Goal: Task Accomplishment & Management: Complete application form

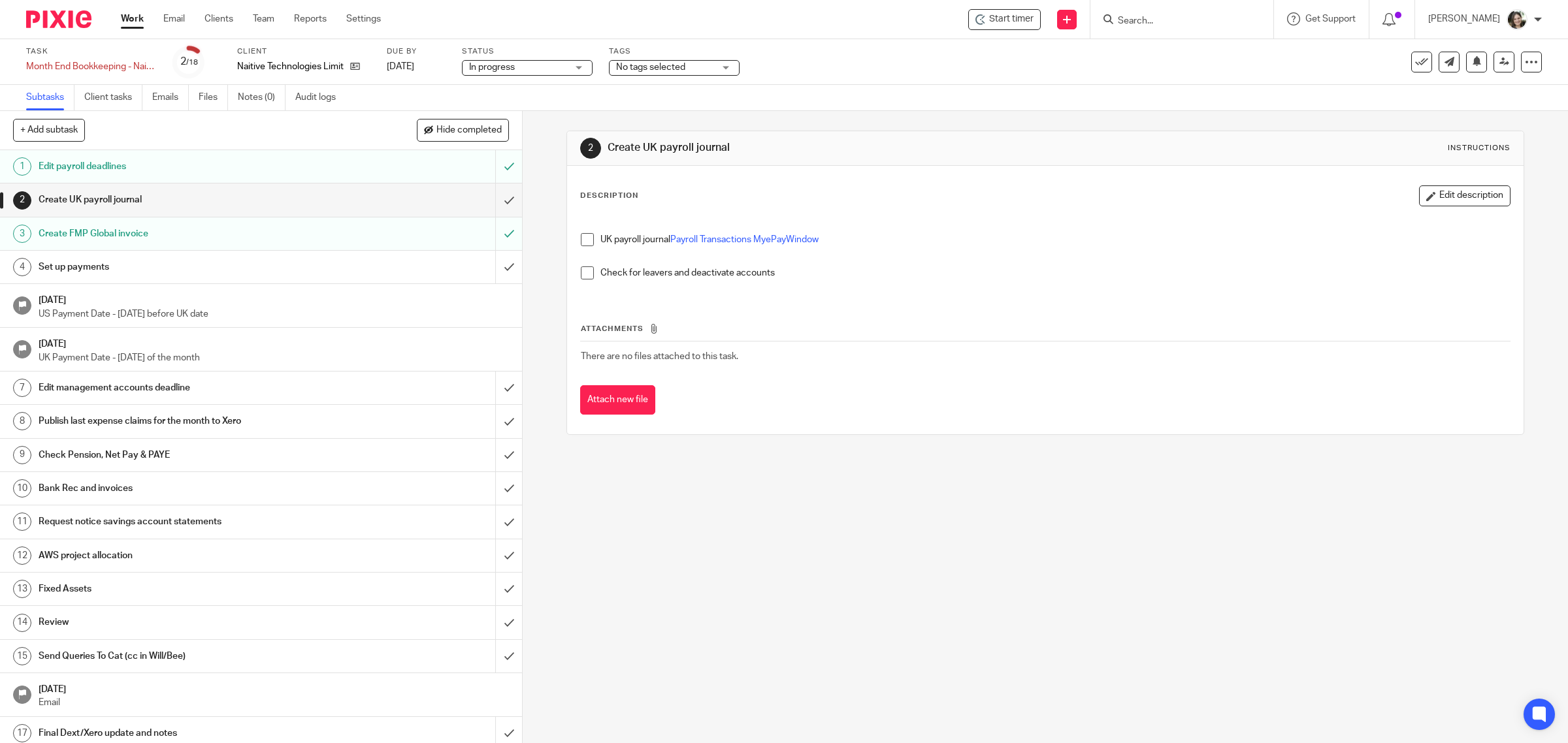
click at [587, 239] on span at bounding box center [587, 240] width 13 height 13
click at [490, 199] on input "submit" at bounding box center [261, 200] width 522 height 32
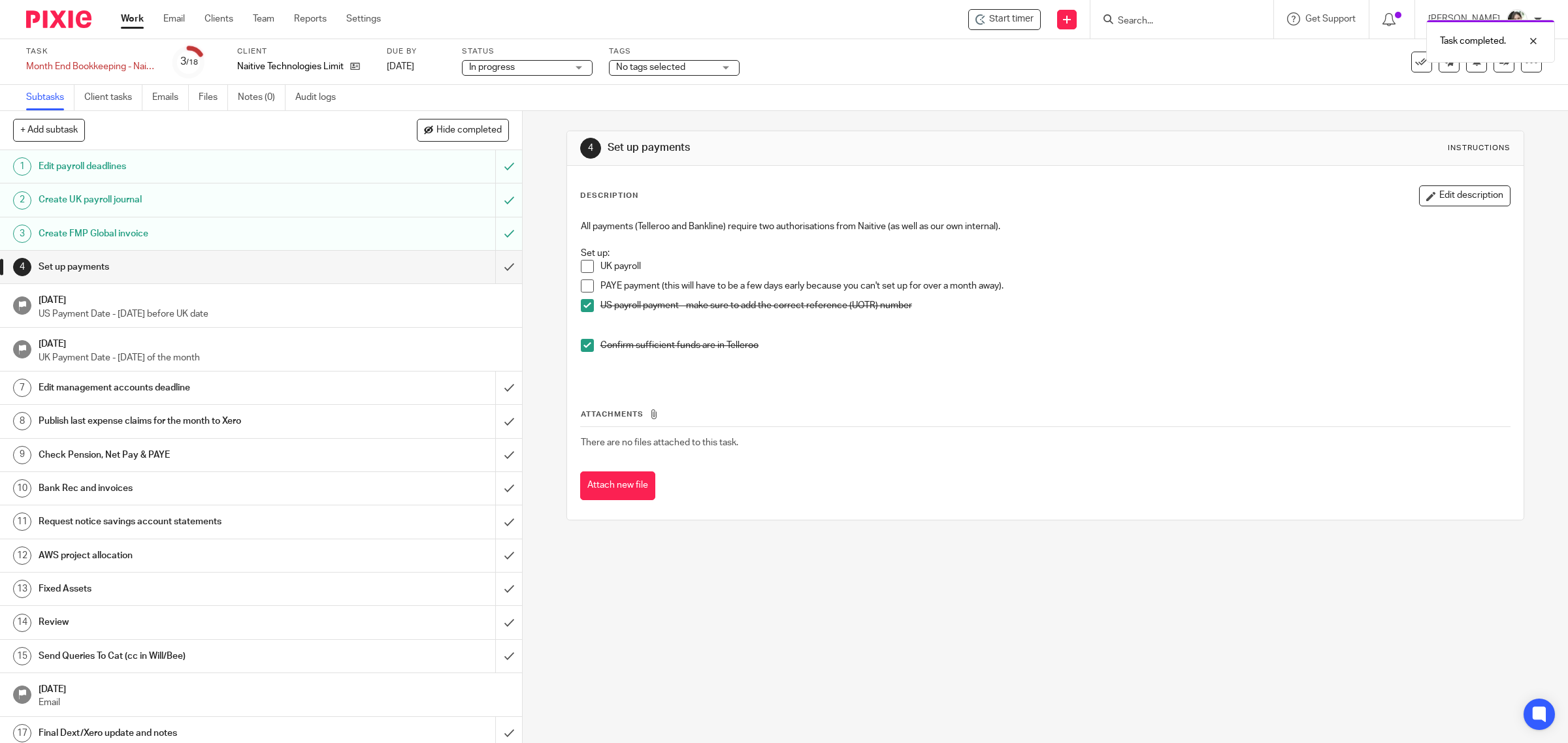
click at [583, 265] on span at bounding box center [587, 267] width 13 height 13
click at [488, 266] on input "submit" at bounding box center [261, 267] width 522 height 32
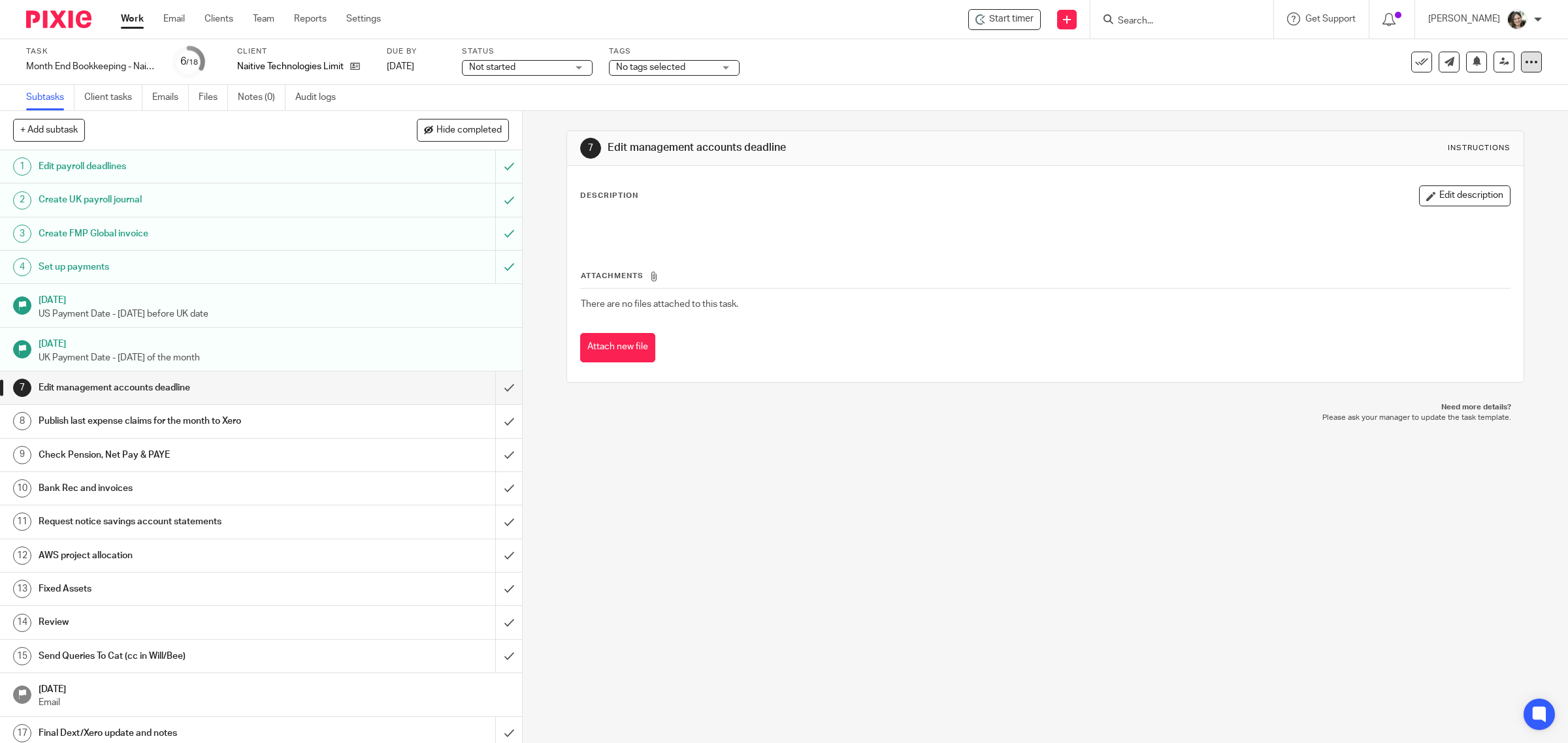
click at [1525, 59] on icon at bounding box center [1531, 62] width 13 height 13
click at [501, 64] on span "Not started" at bounding box center [493, 67] width 47 height 9
click at [502, 114] on span "In progress" at bounding box center [495, 115] width 46 height 9
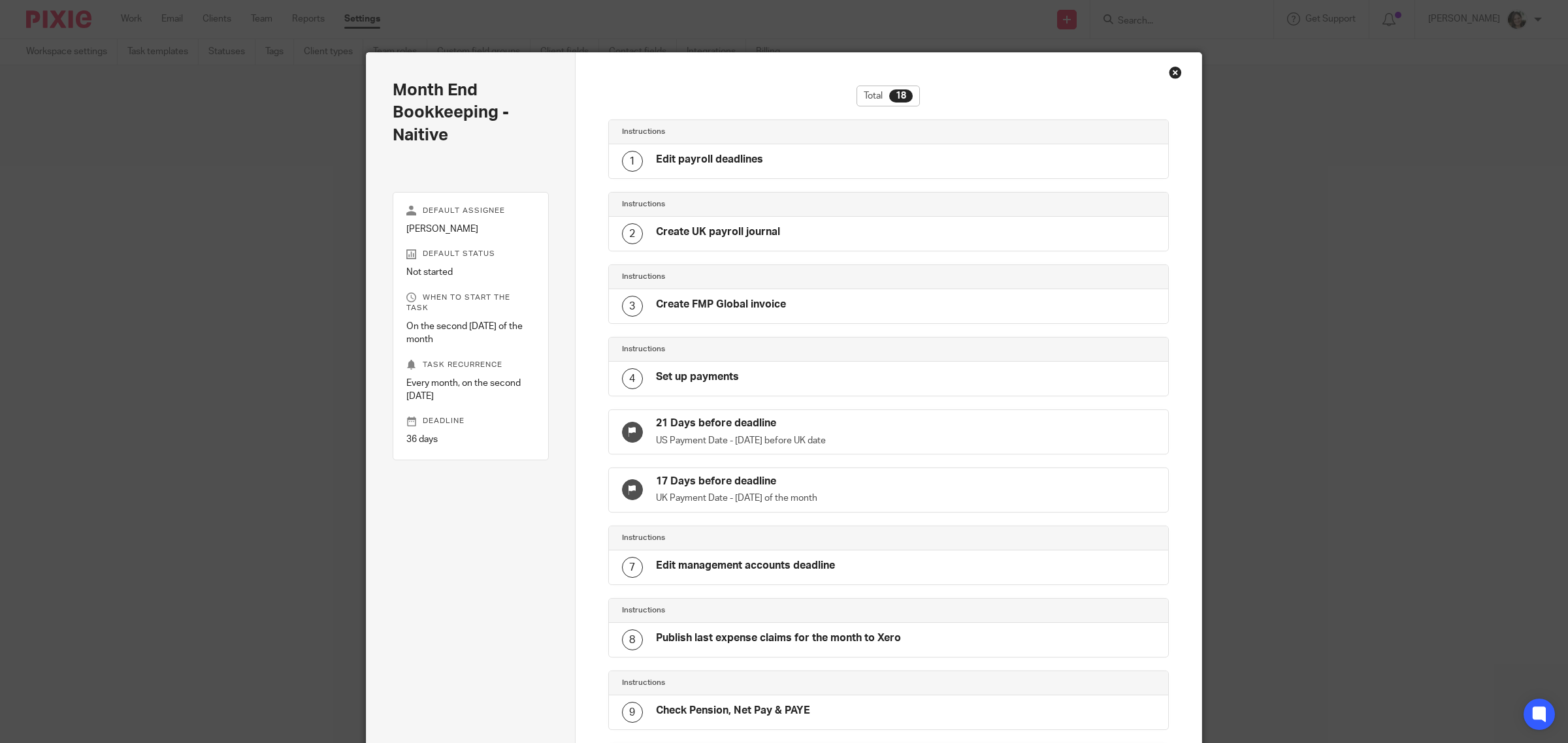
scroll to position [750, 0]
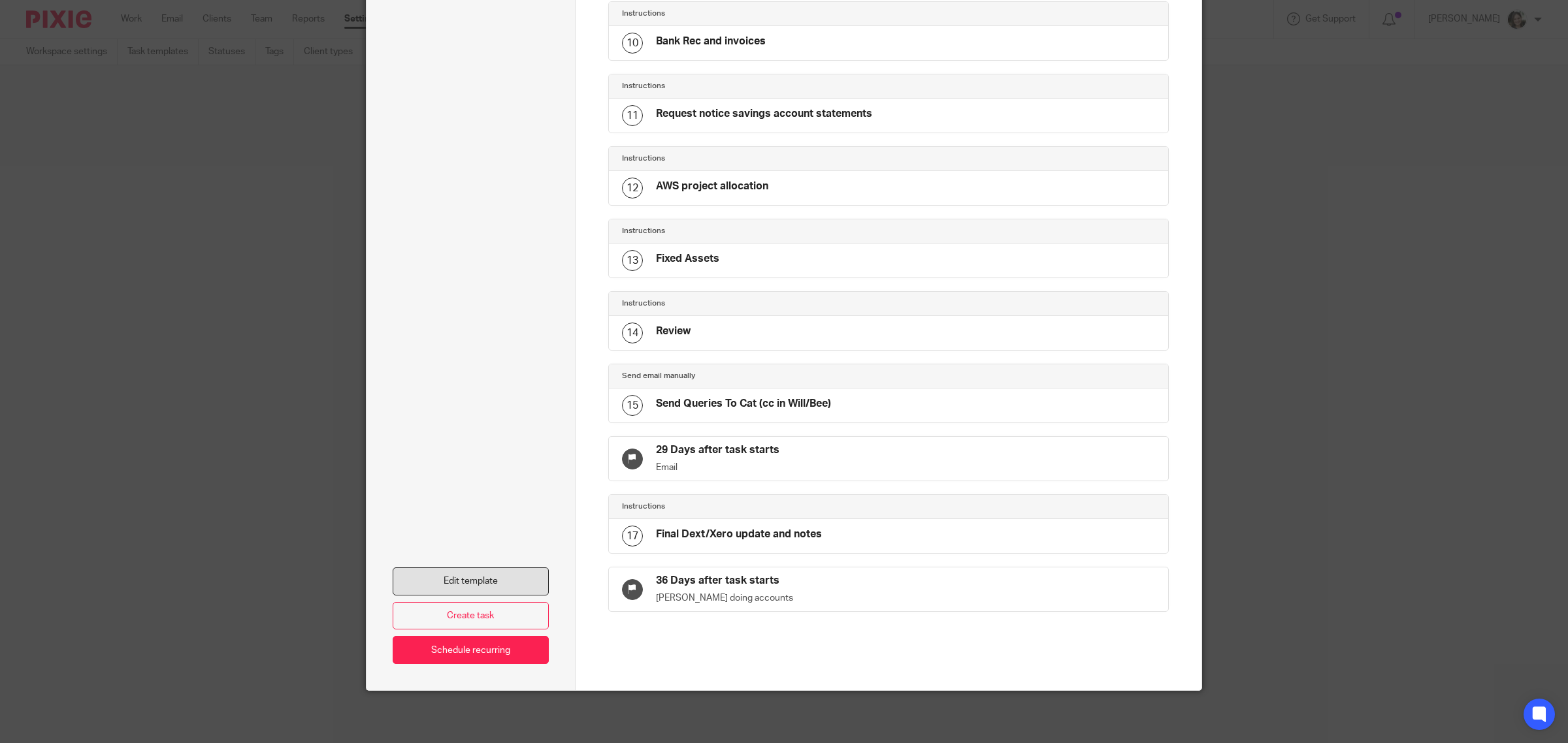
click at [458, 581] on link "Edit template" at bounding box center [470, 581] width 156 height 28
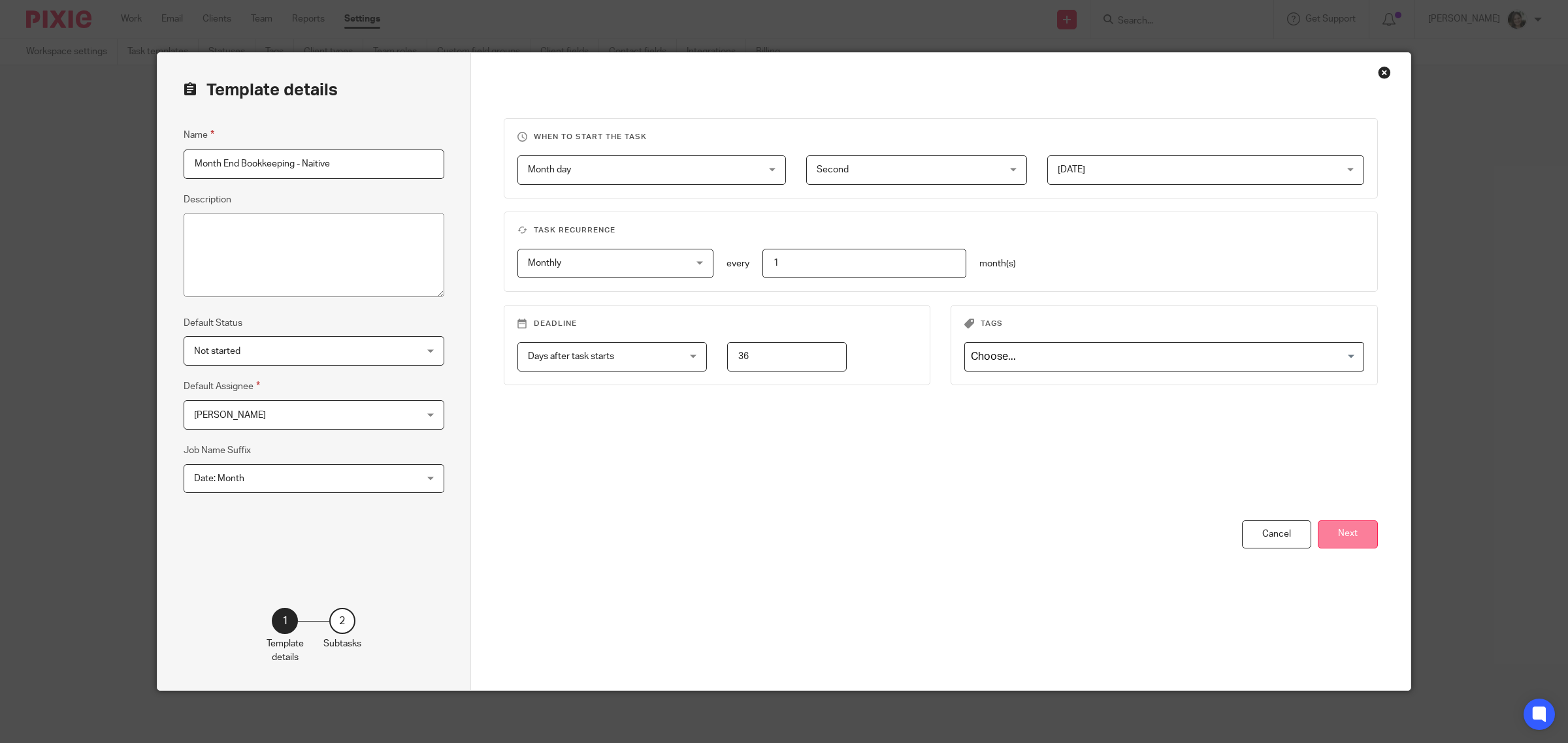
click at [1329, 533] on button "Next" at bounding box center [1347, 534] width 60 height 28
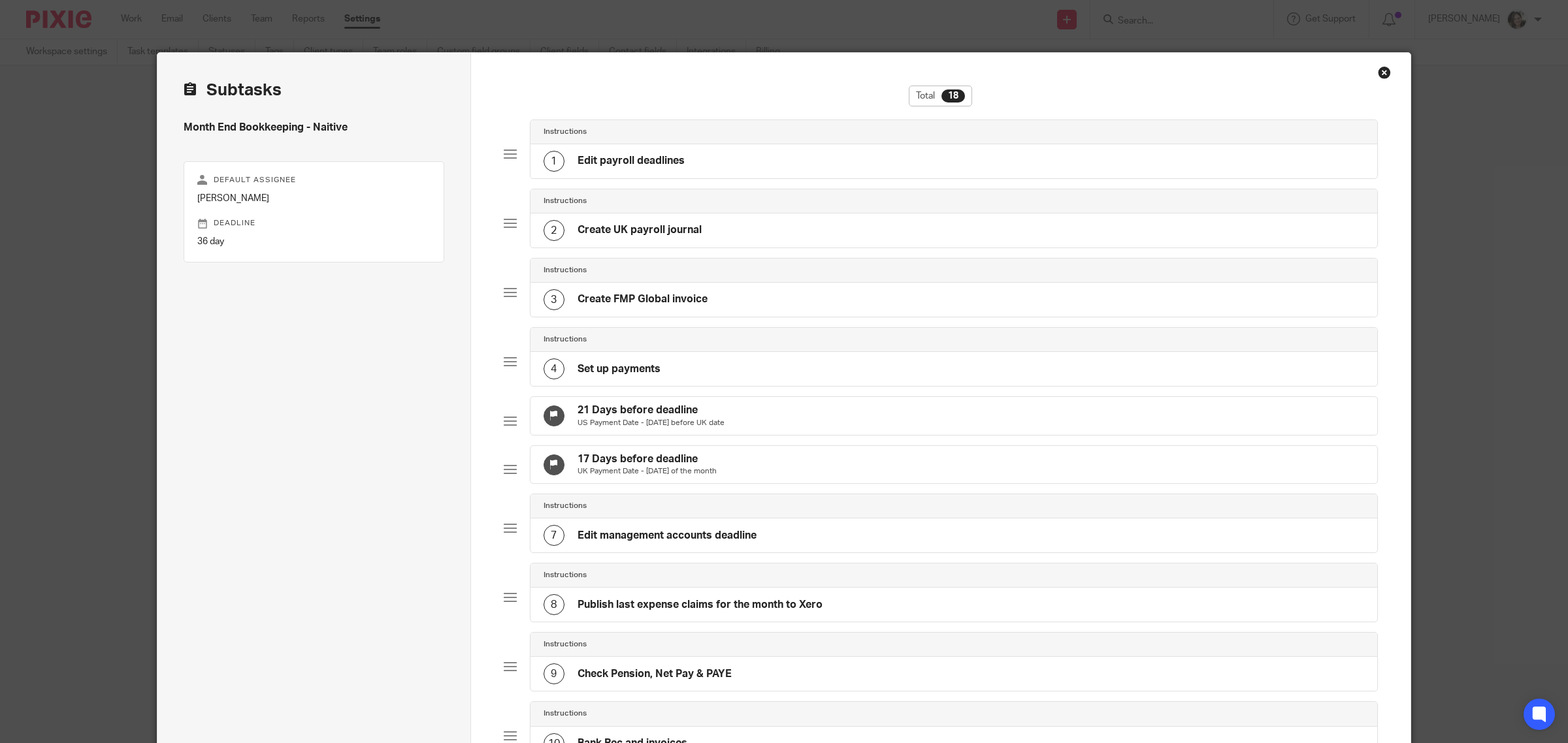
click at [638, 369] on h4 "Set up payments" at bounding box center [618, 369] width 83 height 13
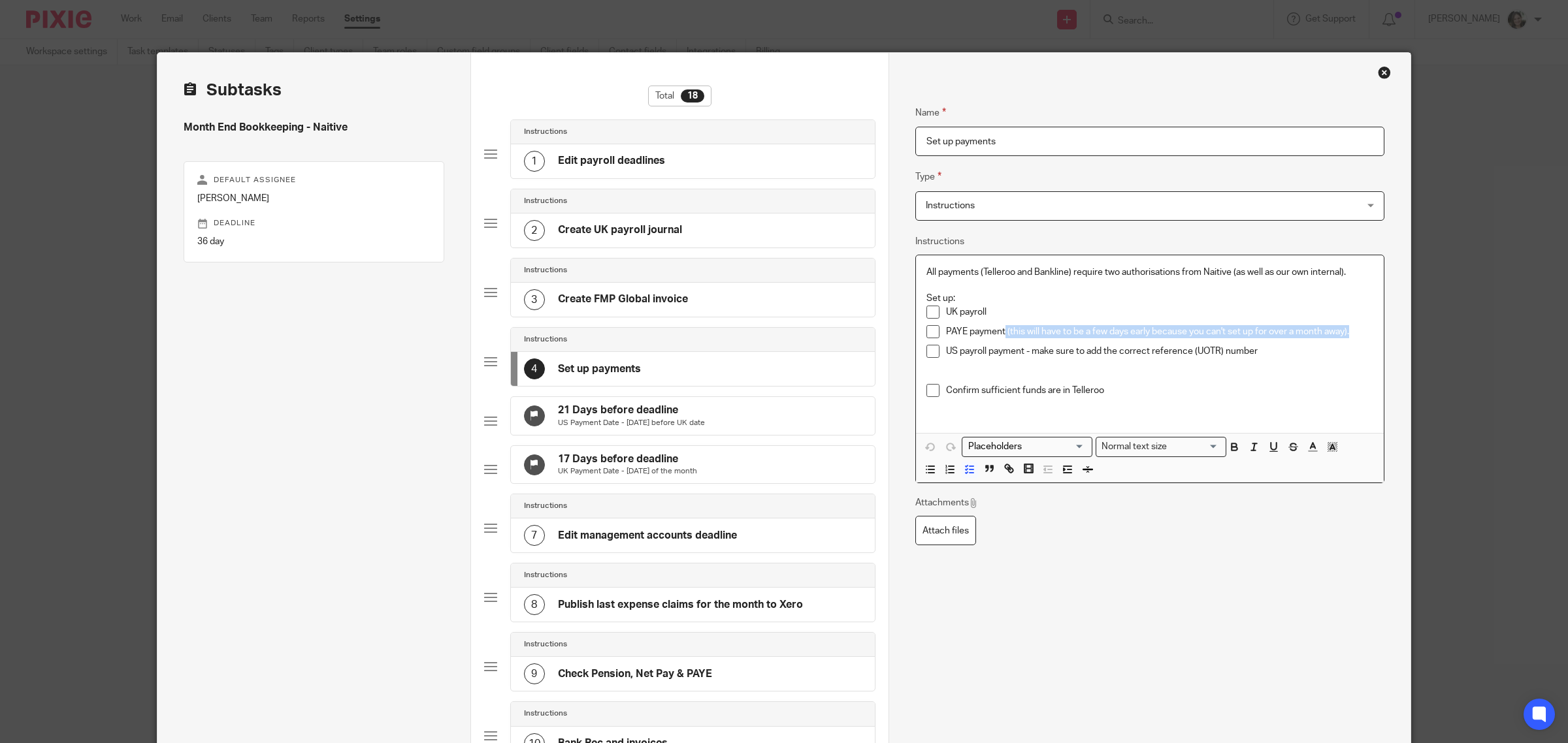
drag, startPoint x: 1000, startPoint y: 330, endPoint x: 1362, endPoint y: 331, distance: 362.0
click at [1362, 331] on p "PAYE payment (this will have to be a few days early because you can't set up fo…" at bounding box center [1160, 331] width 427 height 13
click at [1021, 346] on p "US payroll payment - make sure to add the correct reference (UOTR) number" at bounding box center [1160, 351] width 427 height 13
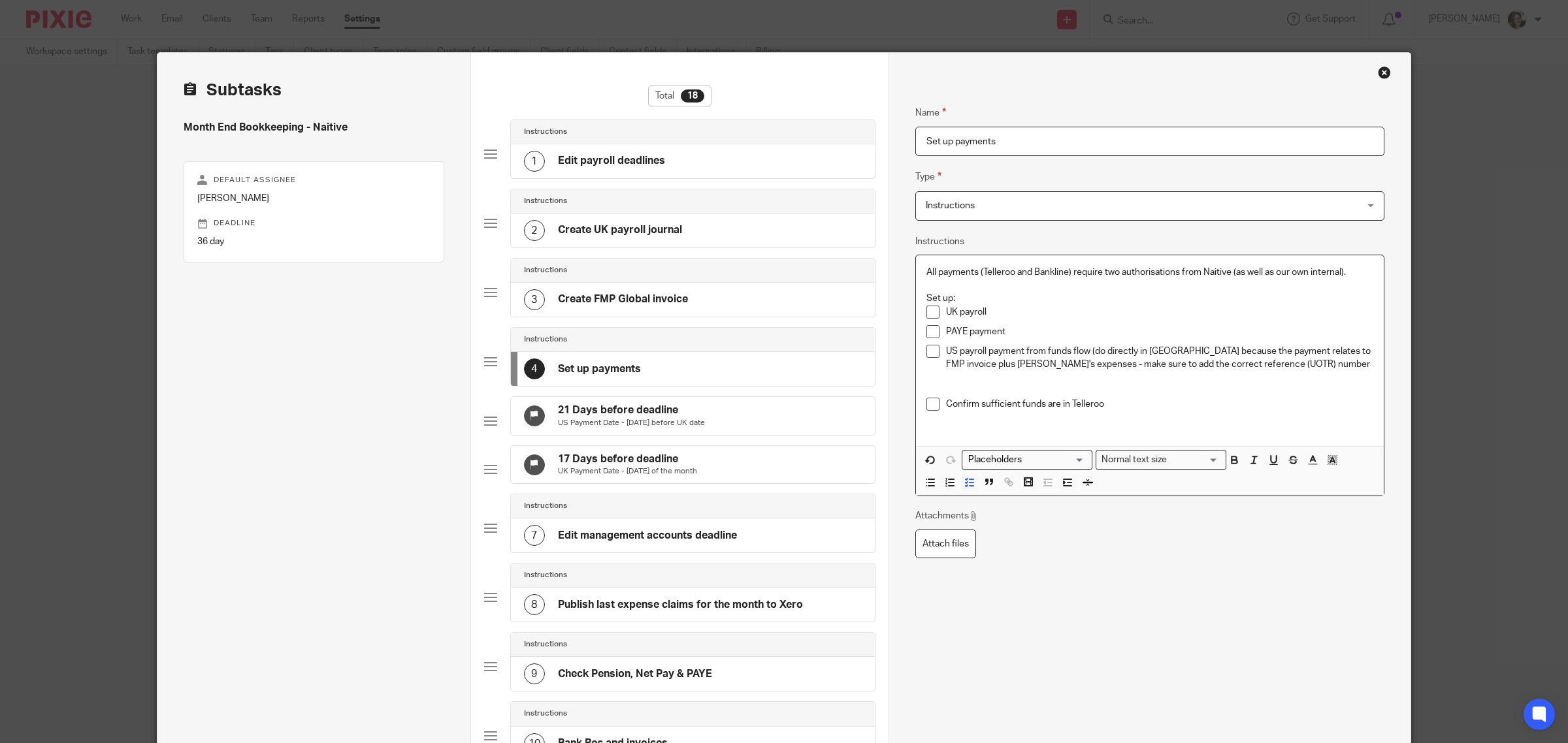
click at [1279, 363] on p "US payroll payment from funds flow (do directly in Telleroo because the payment…" at bounding box center [1160, 358] width 427 height 27
click at [1038, 364] on p "US payroll payment from funds flow (do directly in Telleroo because the payment…" at bounding box center [1160, 358] width 427 height 27
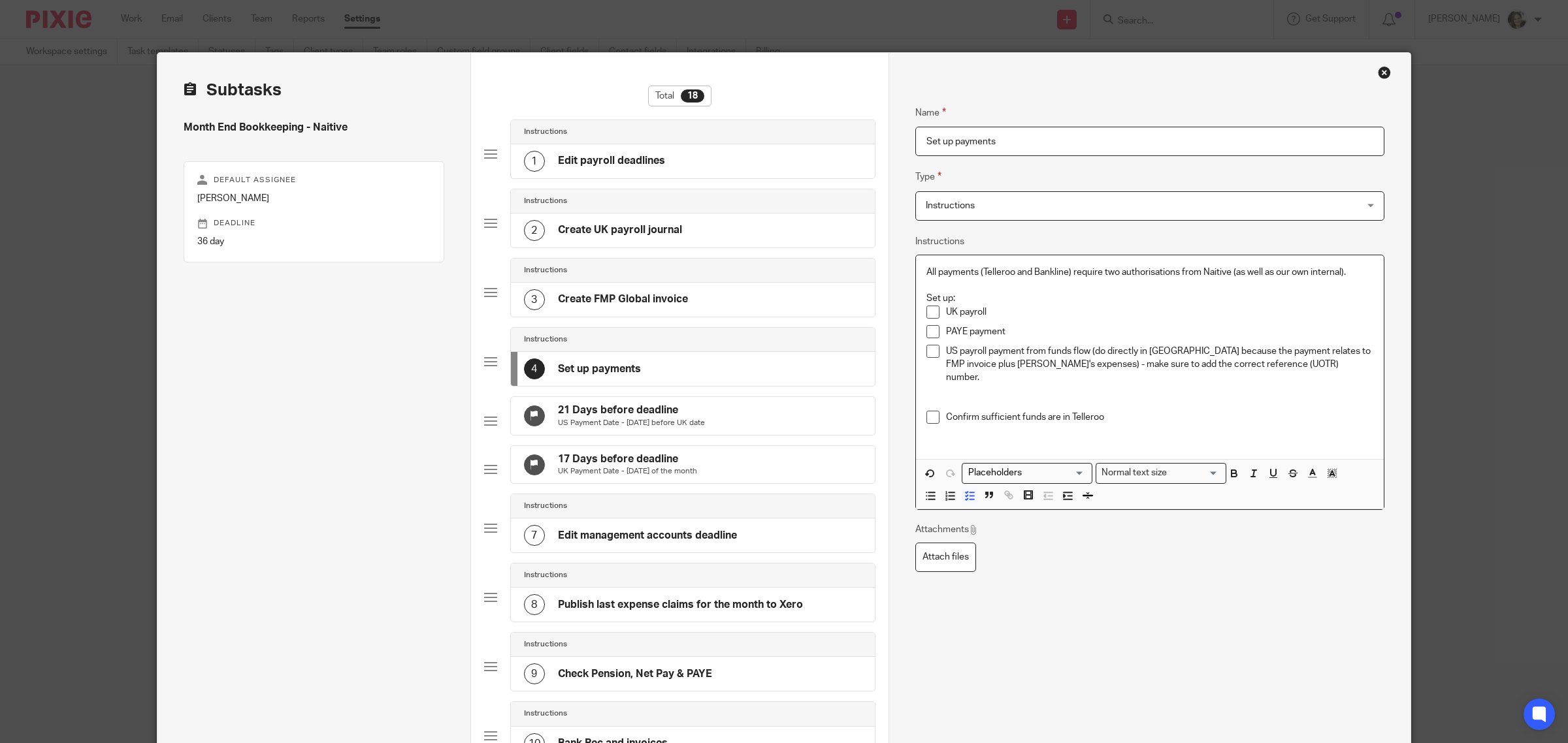
click at [1056, 363] on p "US payroll payment from funds flow (do directly in Telleroo because the payment…" at bounding box center [1160, 364] width 427 height 39
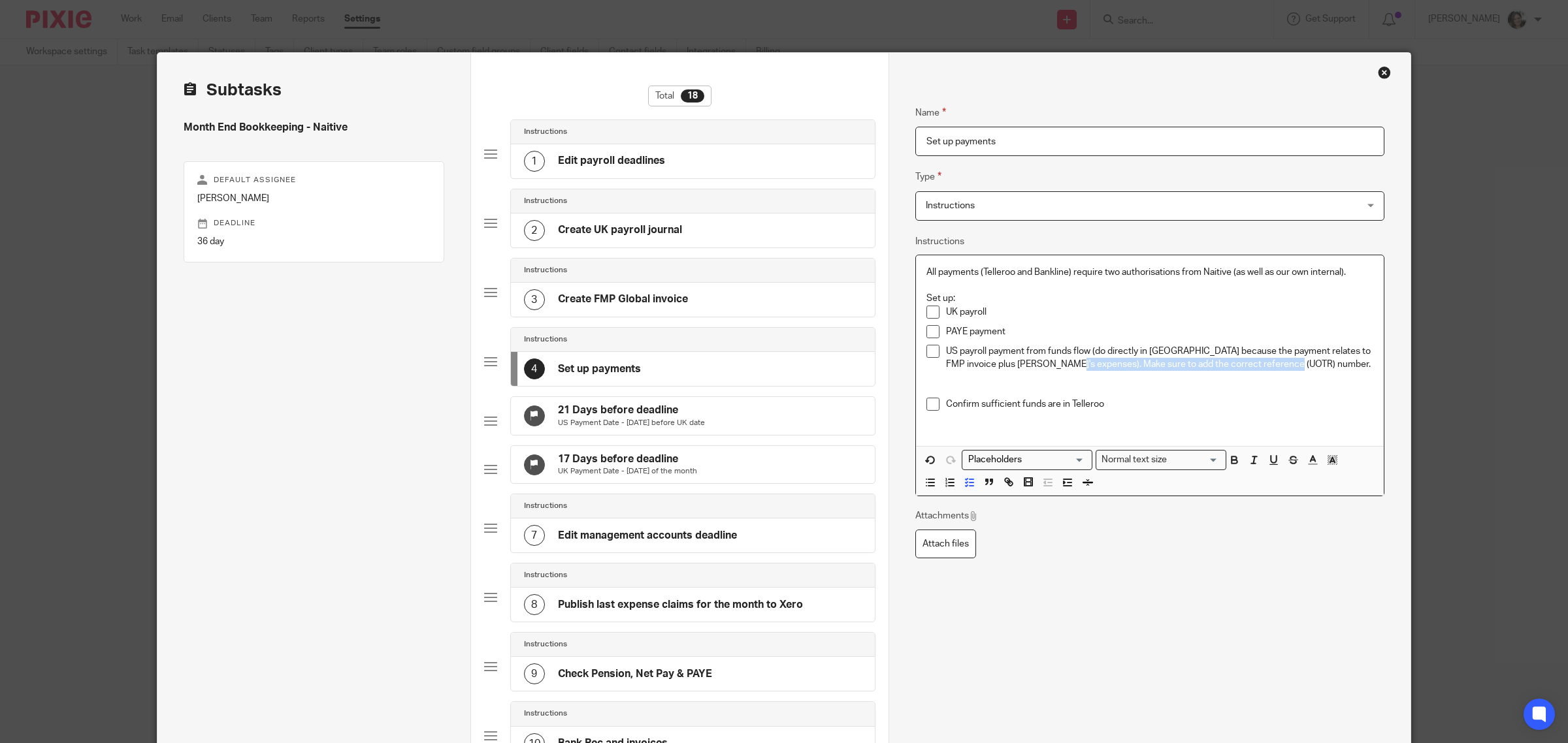
drag, startPoint x: 1049, startPoint y: 363, endPoint x: 1285, endPoint y: 366, distance: 236.0
click at [1285, 366] on p "US payroll payment from funds flow (do directly in Telleroo because the payment…" at bounding box center [1160, 358] width 427 height 27
click at [1330, 456] on rect "button" at bounding box center [1330, 455] width 1 height 1
click at [1338, 477] on li "color:#FCDC00" at bounding box center [1343, 476] width 10 height 10
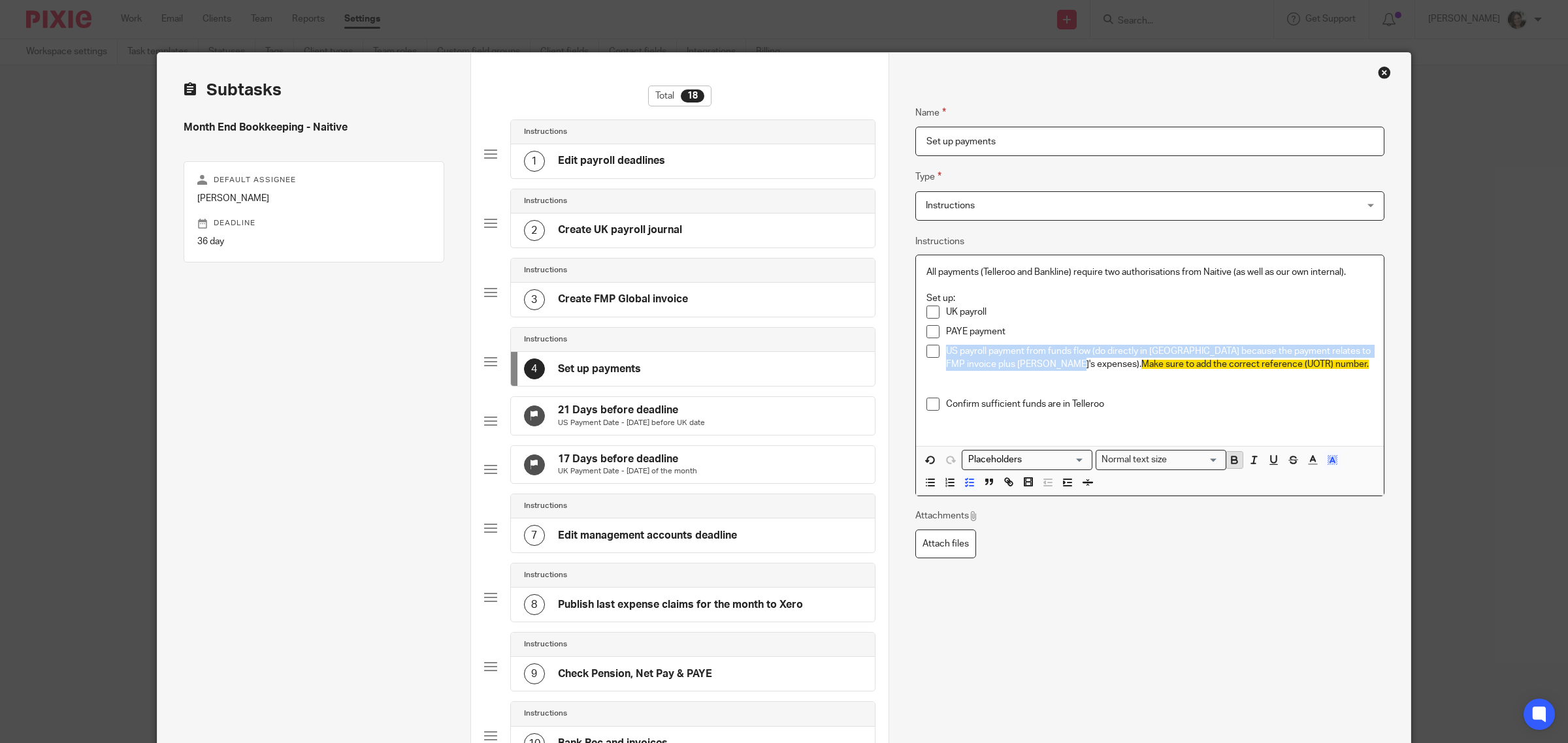
click at [1228, 461] on icon "button" at bounding box center [1233, 459] width 12 height 12
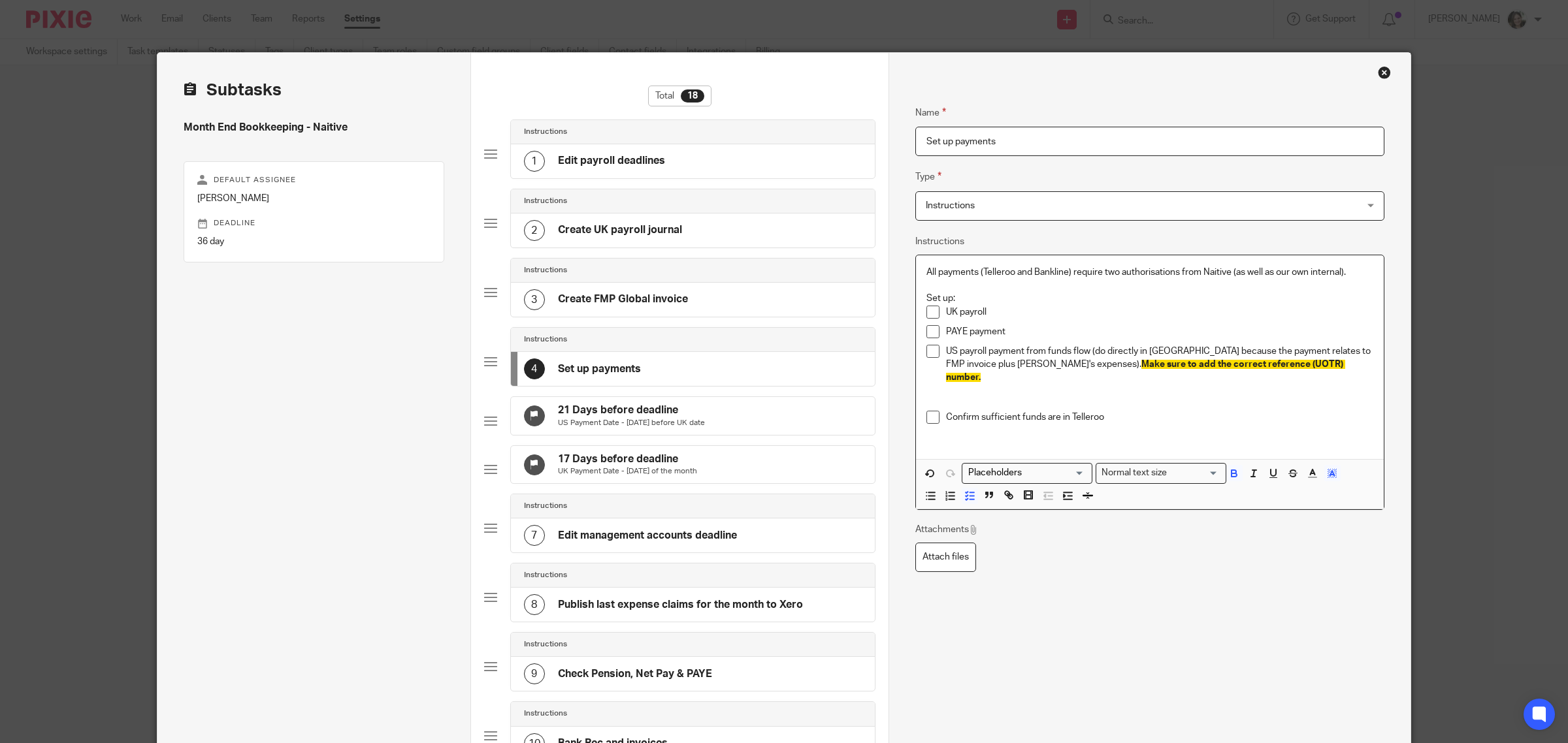
click at [1196, 431] on p at bounding box center [1150, 437] width 447 height 13
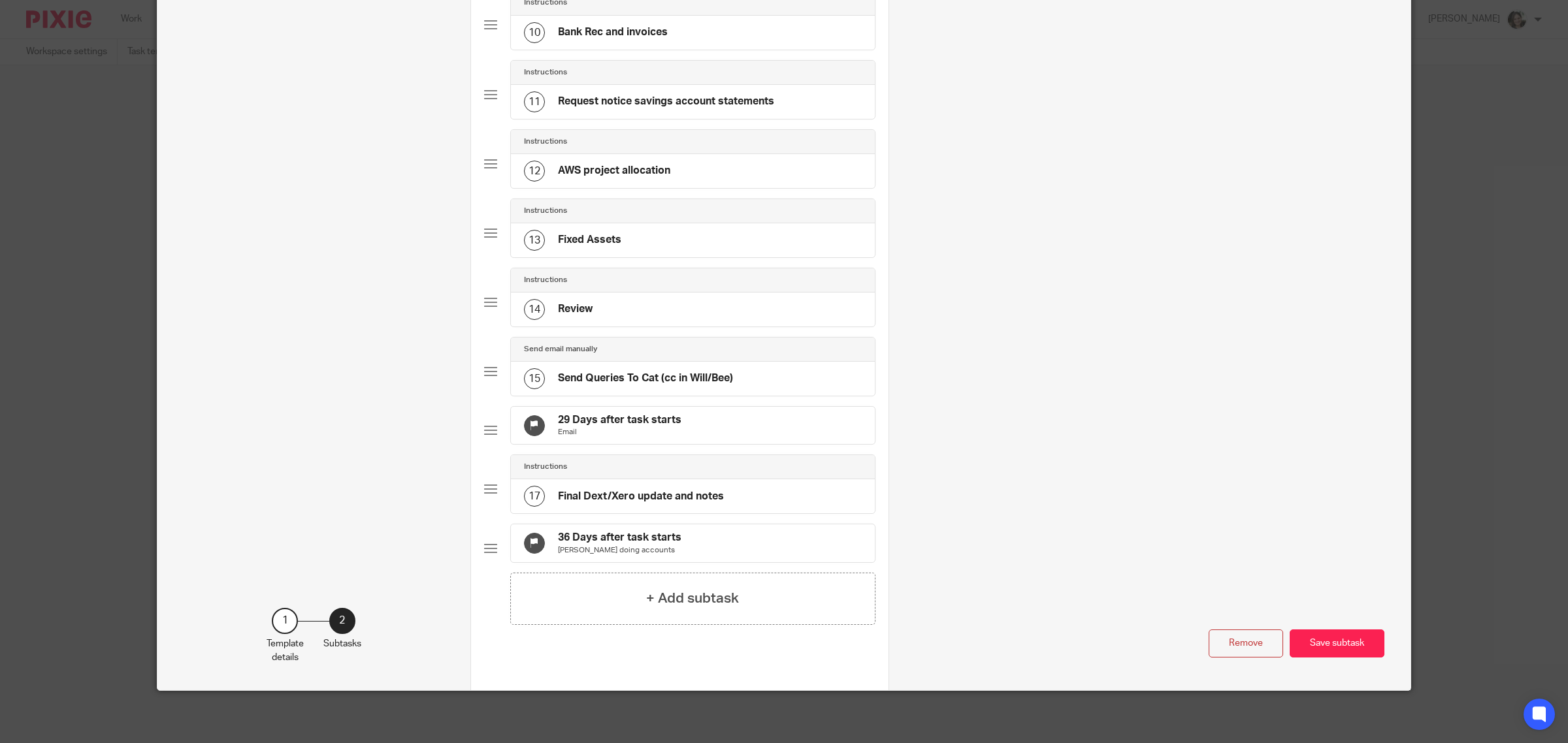
scroll to position [761, 0]
click at [1319, 639] on button "Save subtask" at bounding box center [1337, 643] width 95 height 28
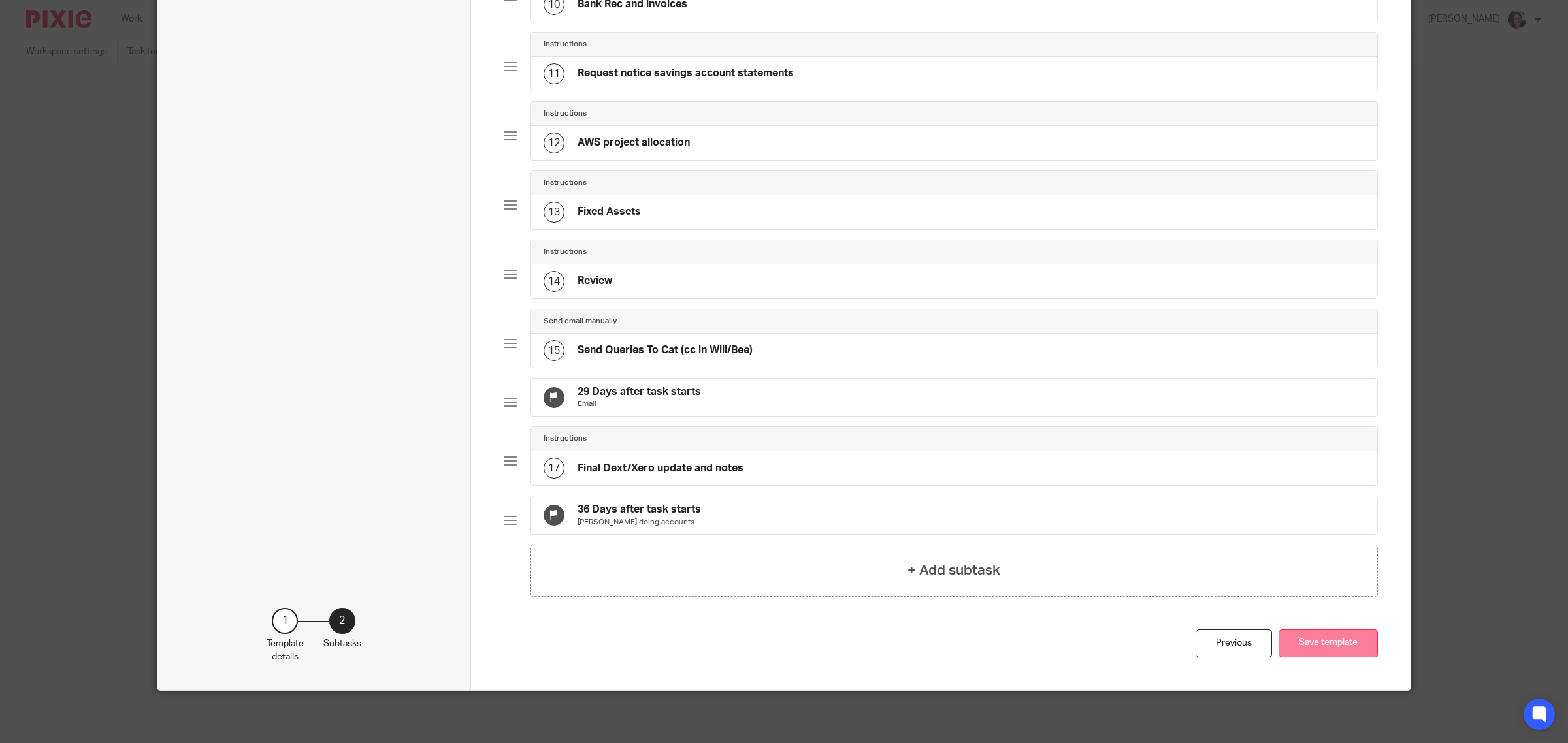
click at [1318, 658] on button "Save template" at bounding box center [1327, 643] width 100 height 28
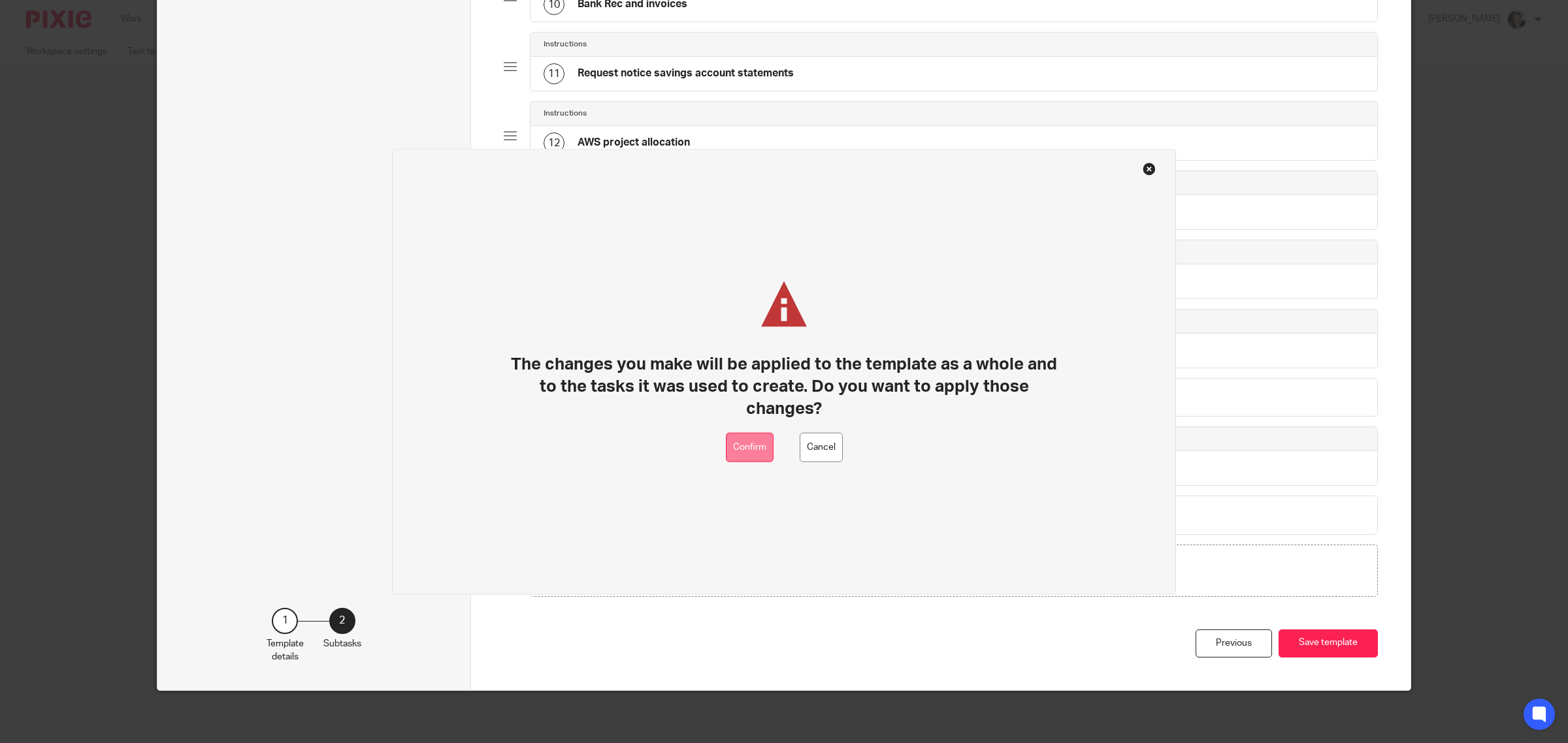
click at [747, 442] on button "Confirm" at bounding box center [749, 448] width 48 height 30
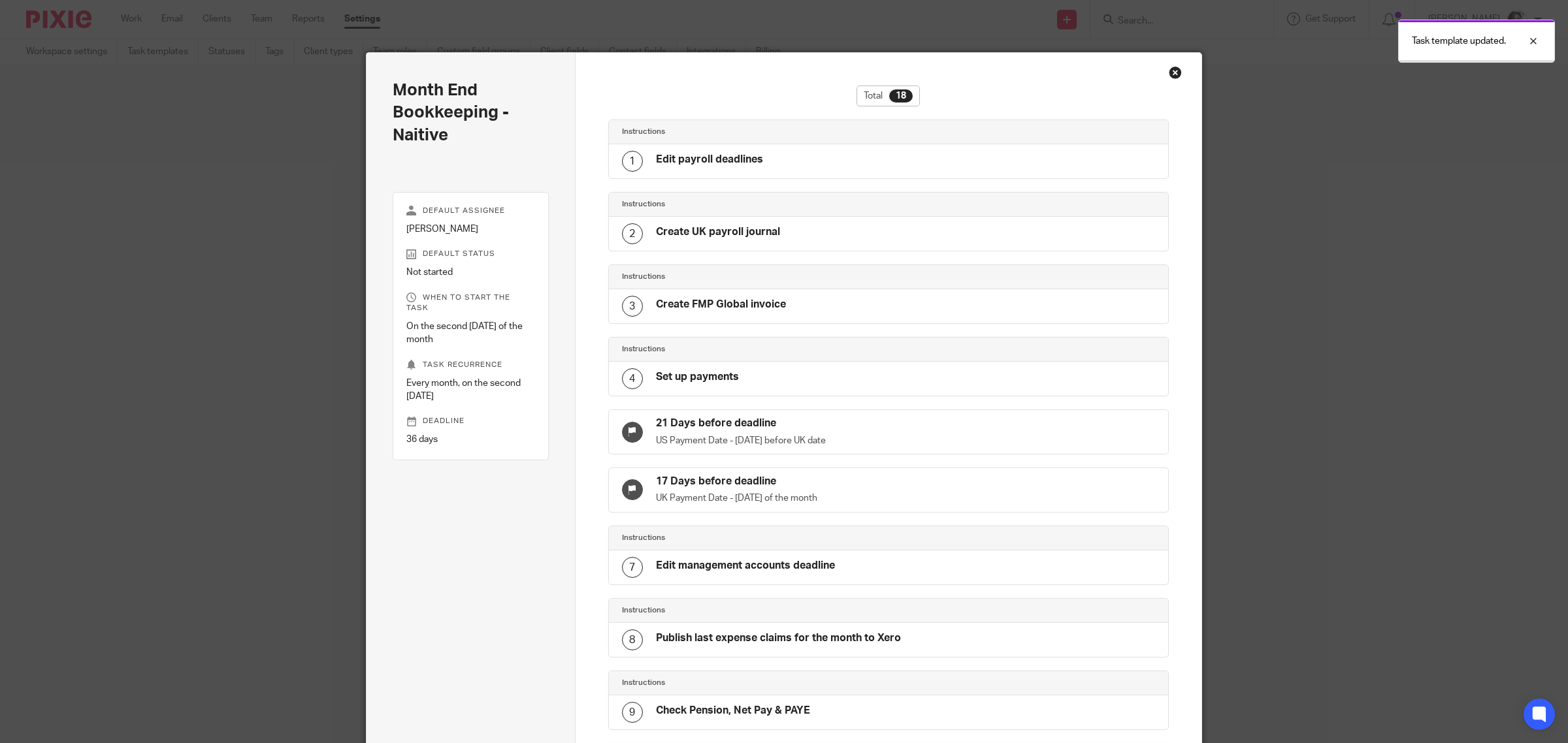
scroll to position [750, 0]
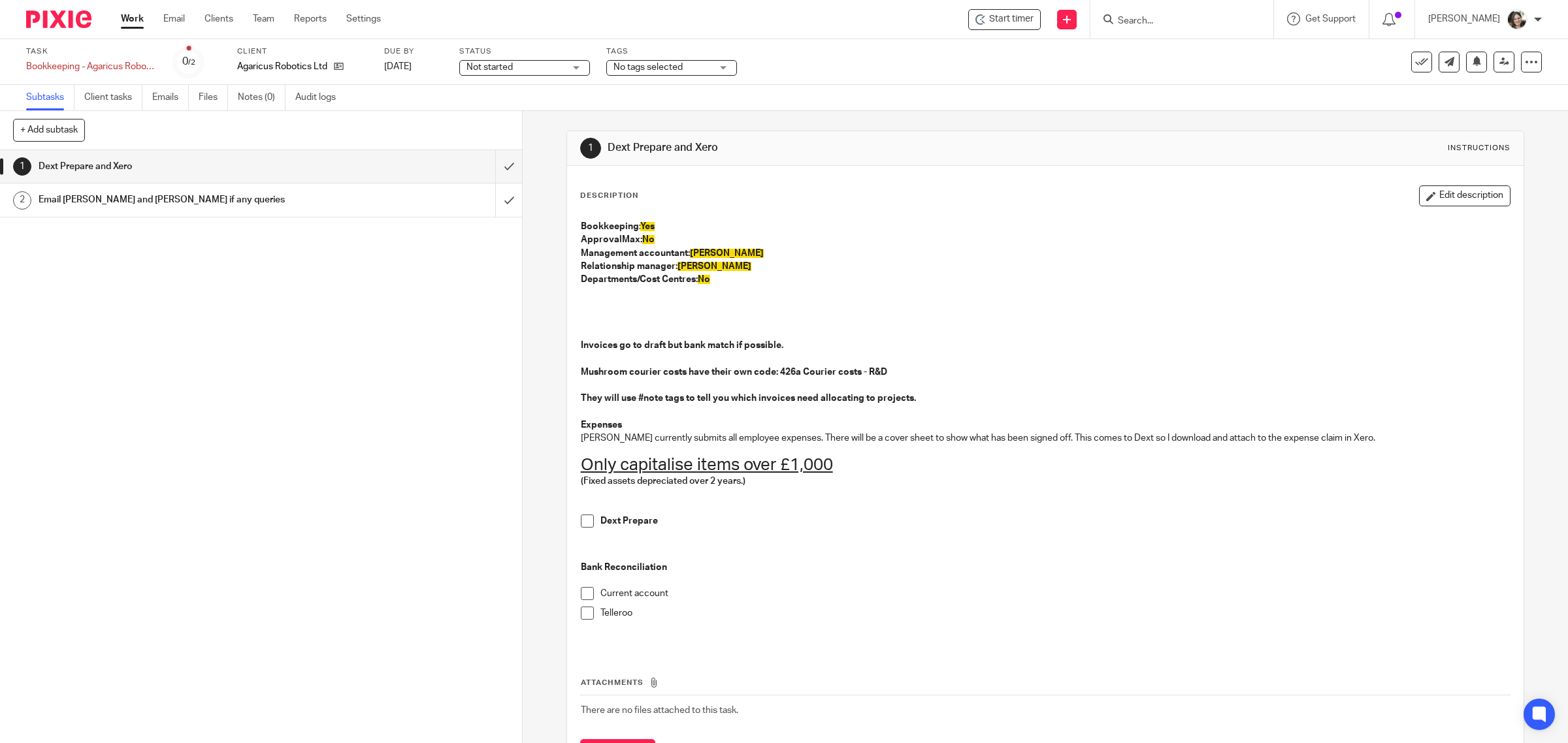
click at [123, 205] on h1 "Email Kim and Bashir if any queries" at bounding box center [187, 200] width 296 height 20
click at [114, 201] on h1 "Email Kim and Bashir if any queries" at bounding box center [187, 200] width 296 height 20
click at [153, 203] on h1 "Email [PERSON_NAME] and [PERSON_NAME] if any queries" at bounding box center [187, 200] width 296 height 20
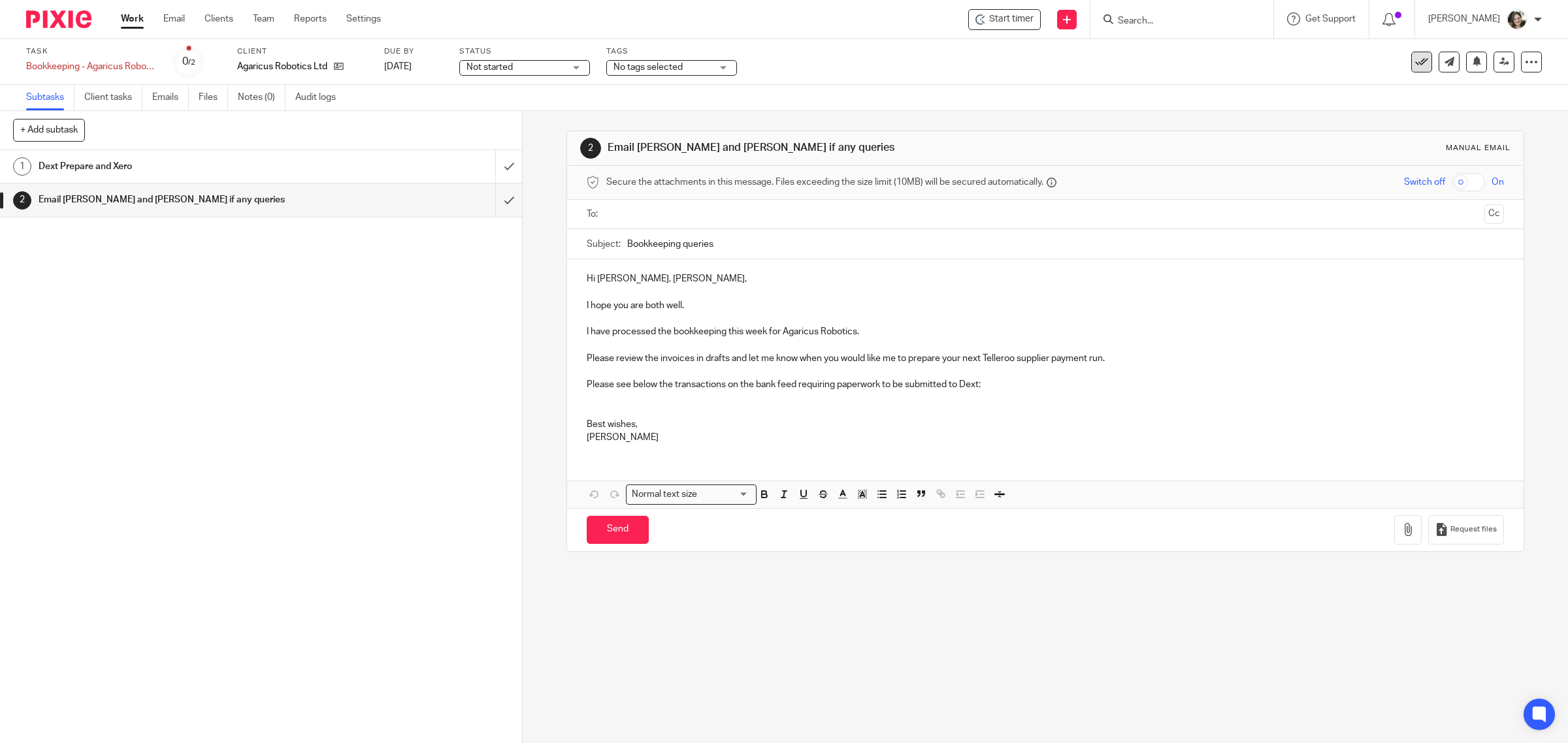
click at [1415, 64] on icon at bounding box center [1422, 62] width 13 height 13
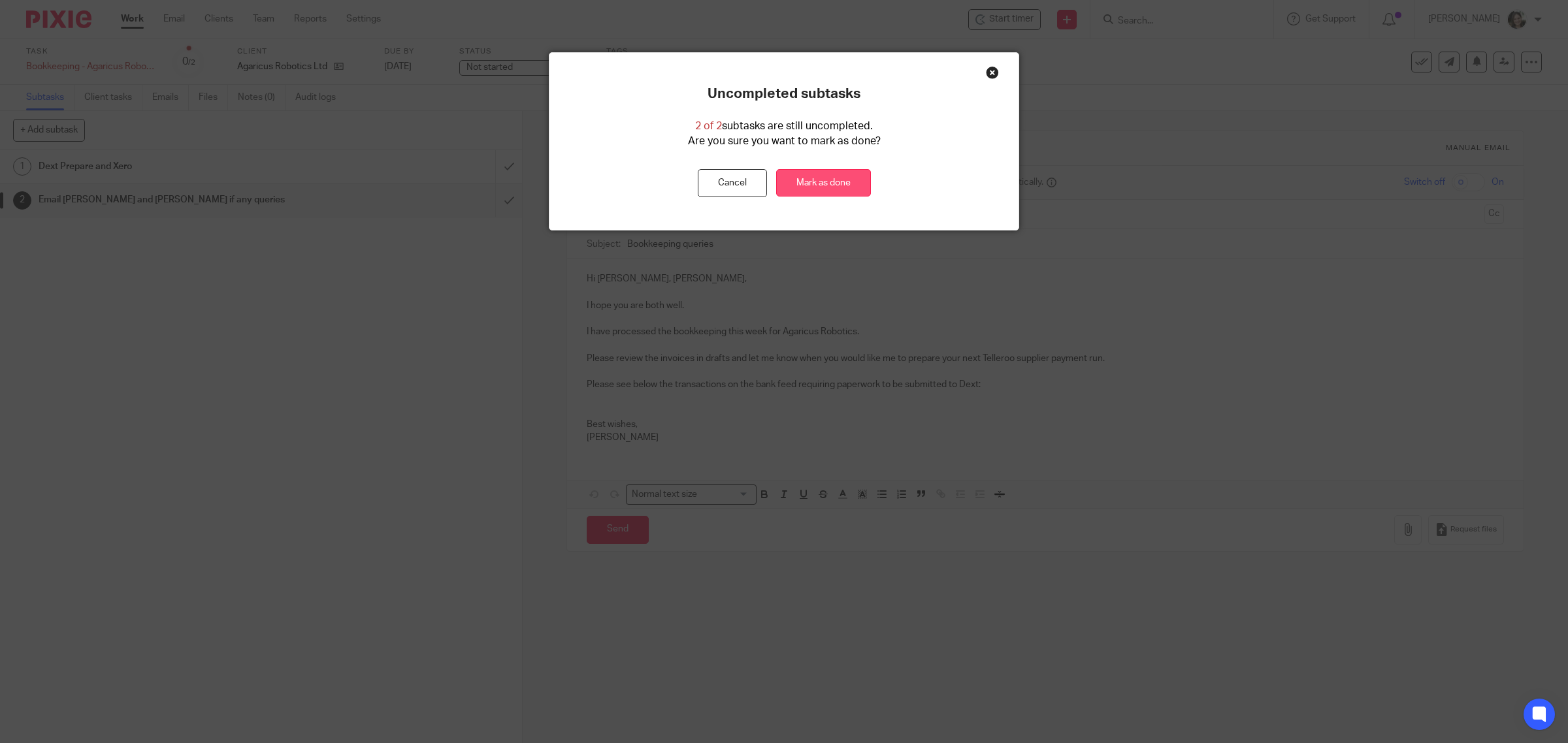
click at [829, 177] on link "Mark as done" at bounding box center [824, 183] width 95 height 28
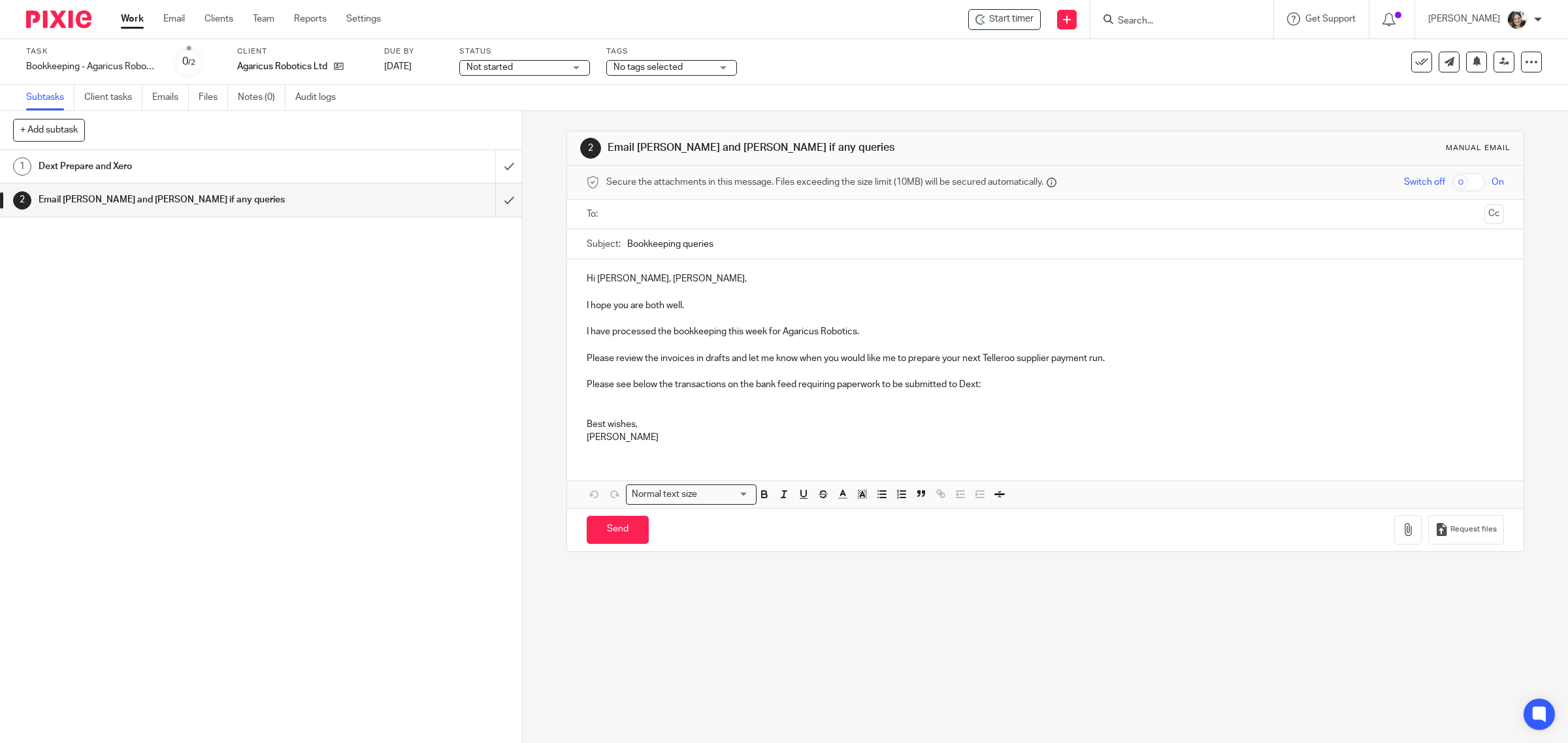
drag, startPoint x: 679, startPoint y: 247, endPoint x: 789, endPoint y: 239, distance: 110.3
click at [786, 239] on input "Bookkeeping queries" at bounding box center [1066, 243] width 878 height 30
type input "Bookkeeping 25/09/2025"
click at [794, 299] on p at bounding box center [1046, 292] width 918 height 13
click at [857, 537] on button "Save draft" at bounding box center [859, 529] width 83 height 28
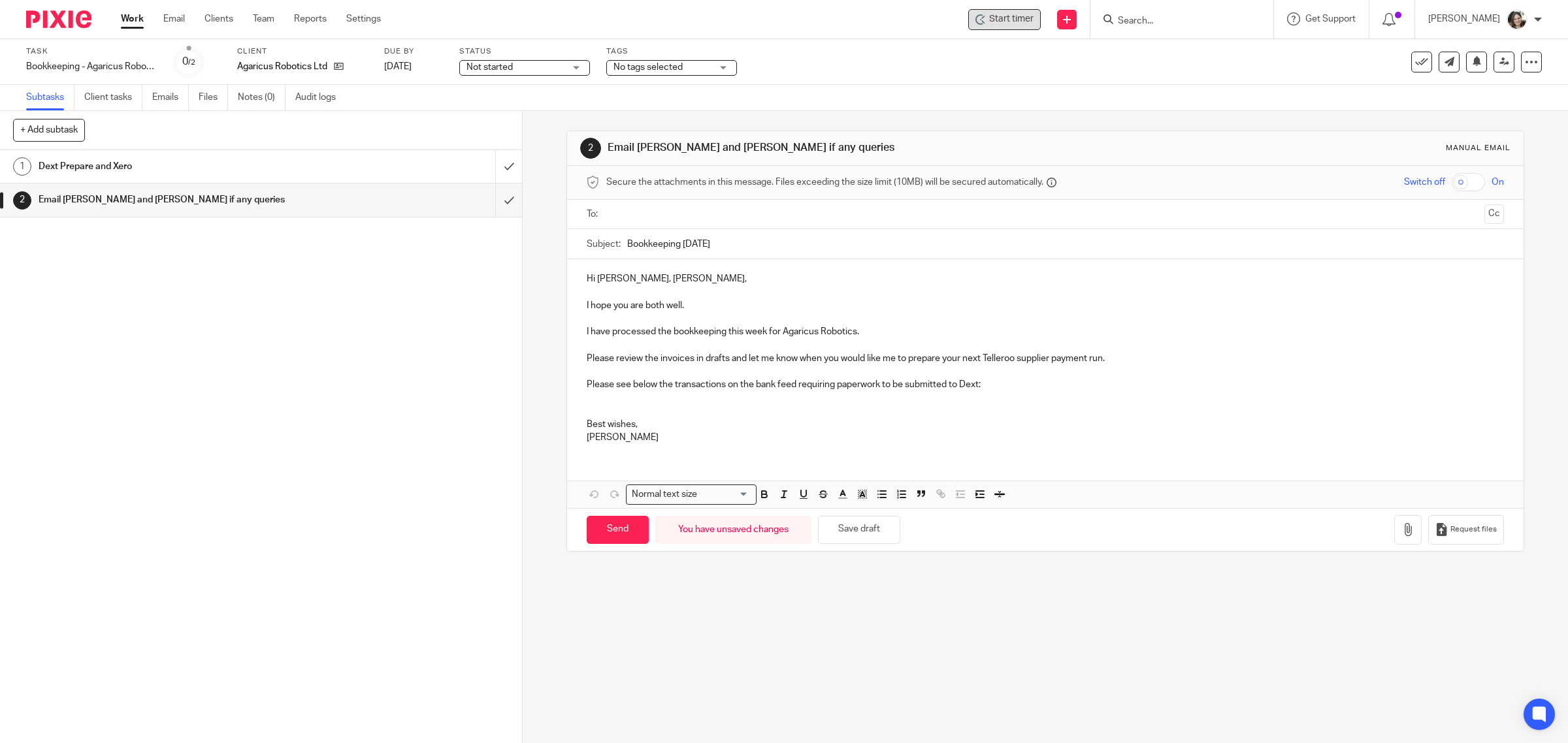
click at [1032, 13] on span "Start timer" at bounding box center [1011, 19] width 44 height 13
click at [1021, 14] on span "Start timer" at bounding box center [1011, 19] width 44 height 13
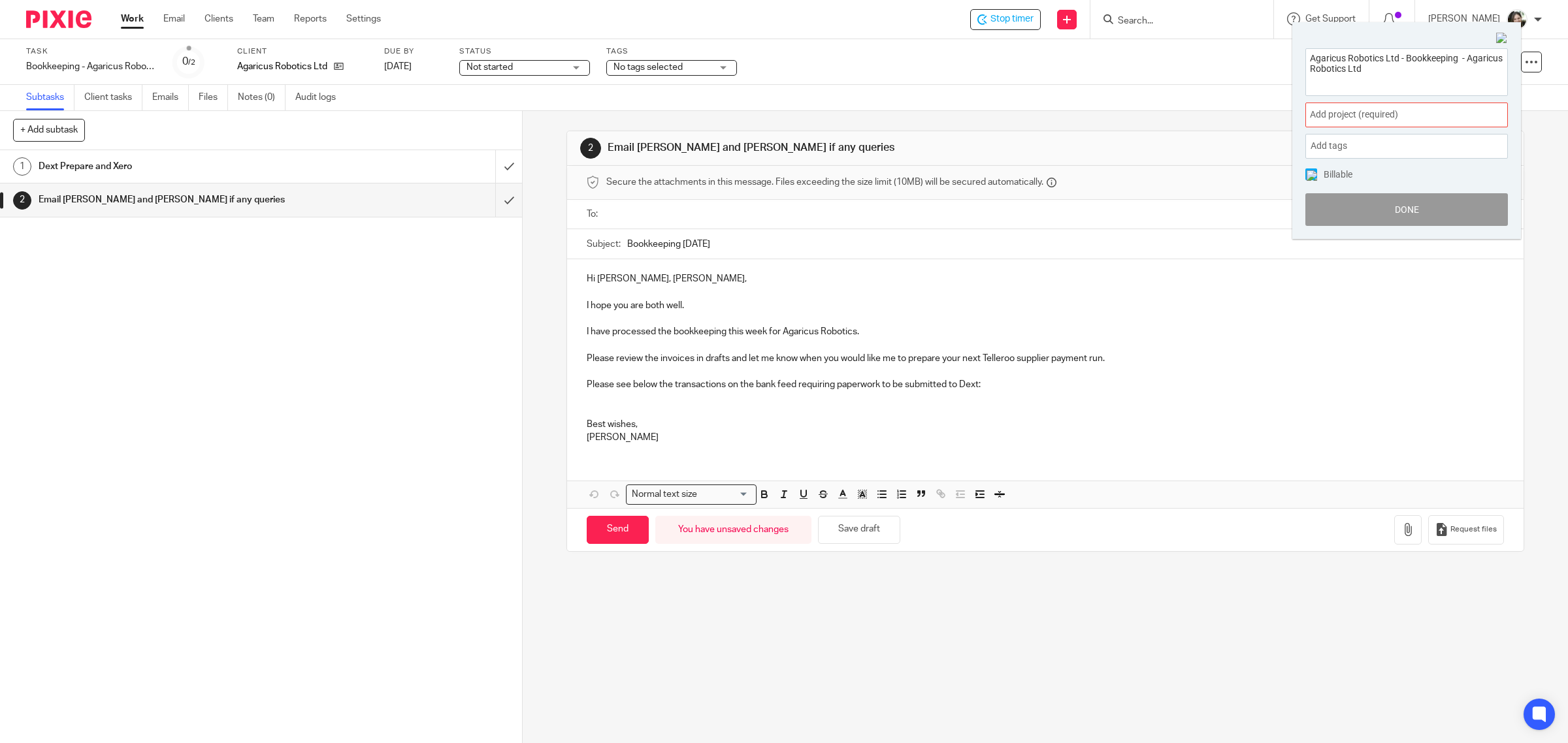
click at [1344, 114] on span "Add project (required) :" at bounding box center [1391, 114] width 164 height 13
click at [1350, 213] on li "Bookkeeping" at bounding box center [1404, 211] width 171 height 13
click at [1310, 170] on img at bounding box center [1312, 176] width 11 height 11
click at [1362, 206] on button "Done" at bounding box center [1406, 209] width 203 height 32
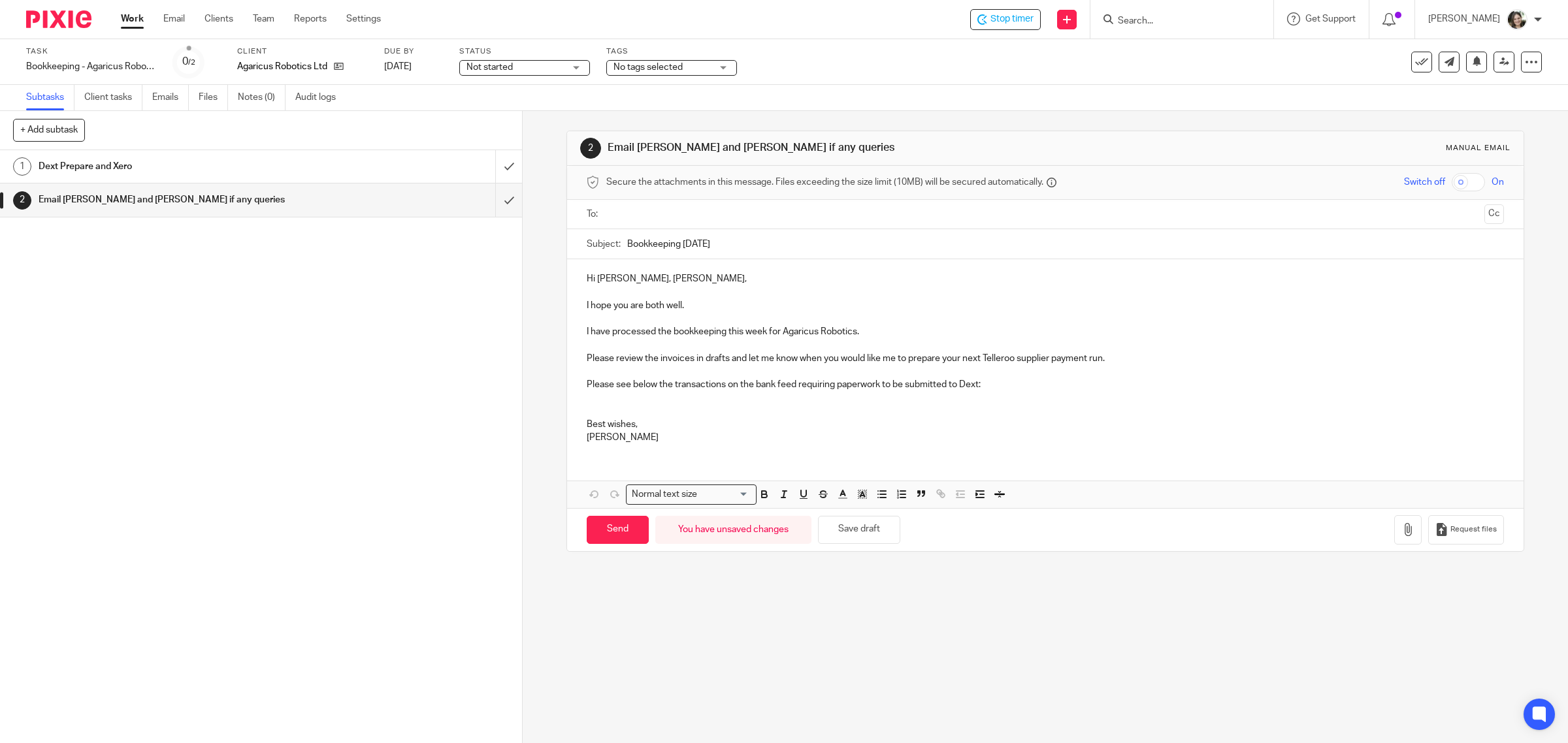
click at [872, 330] on p "I have processed the bookkeeping this week for Agaricus Robotics." at bounding box center [1046, 331] width 918 height 13
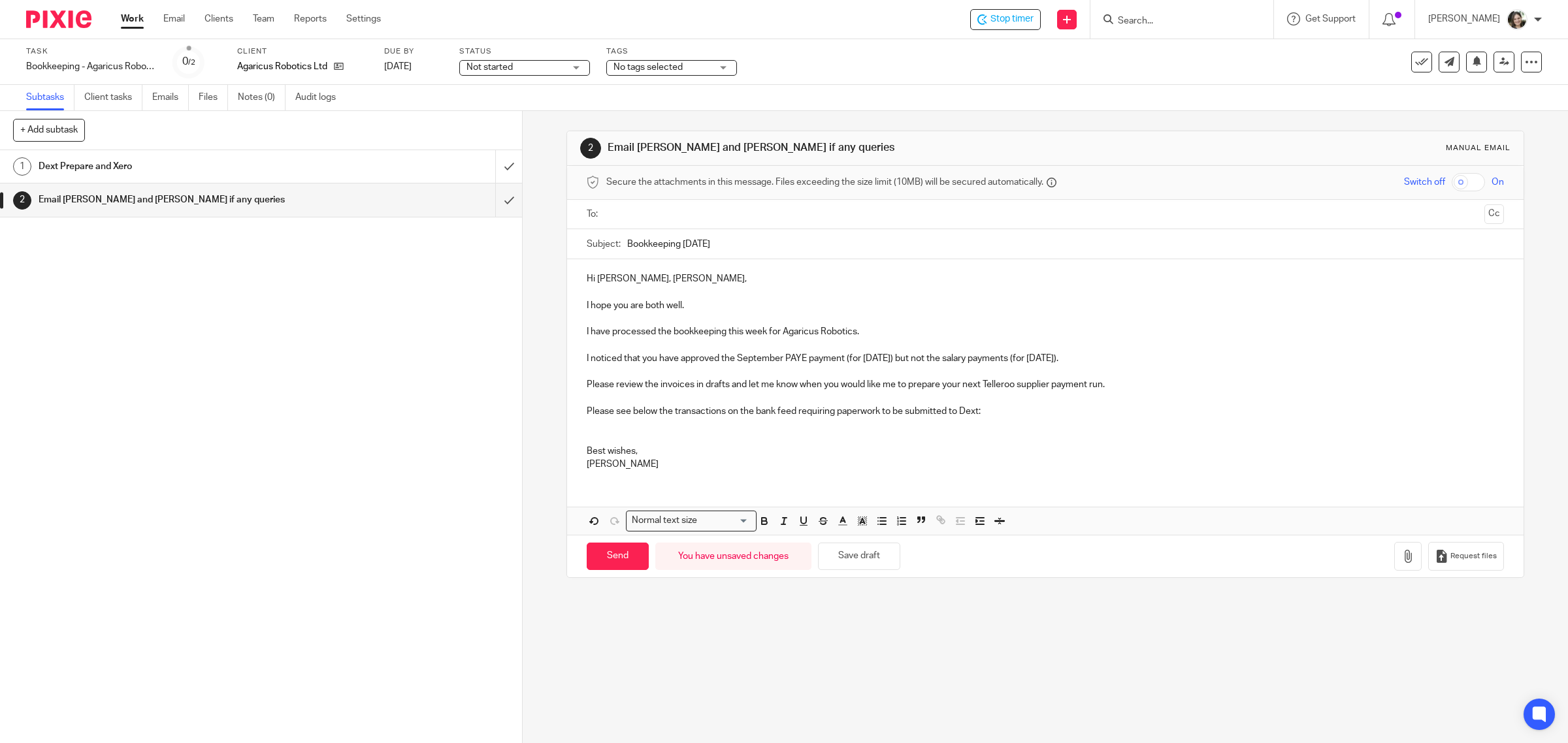
click at [1100, 361] on p "I noticed that you have approved the September PAYE payment (for 22 October) bu…" at bounding box center [1046, 358] width 918 height 13
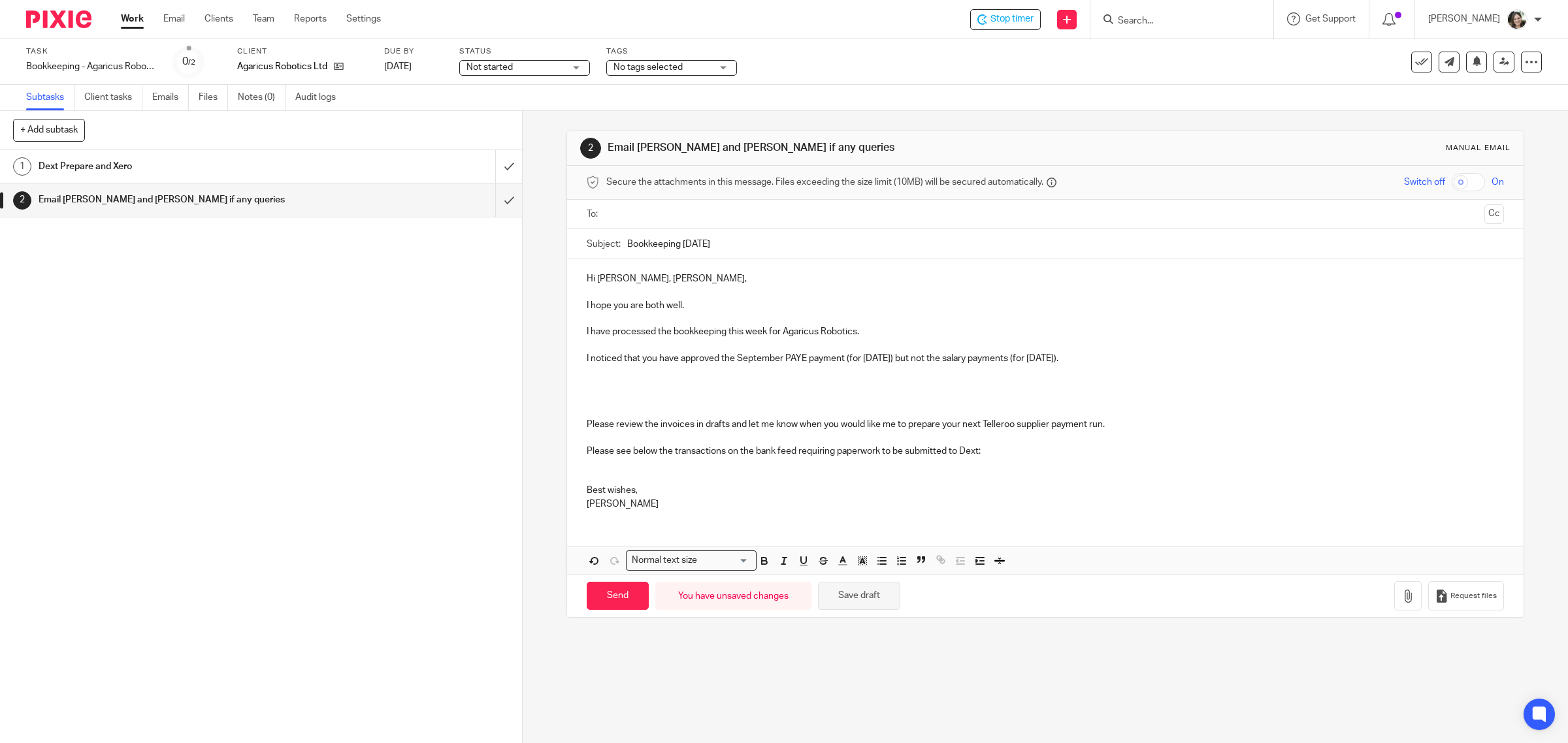
click at [853, 599] on button "Save draft" at bounding box center [859, 596] width 83 height 28
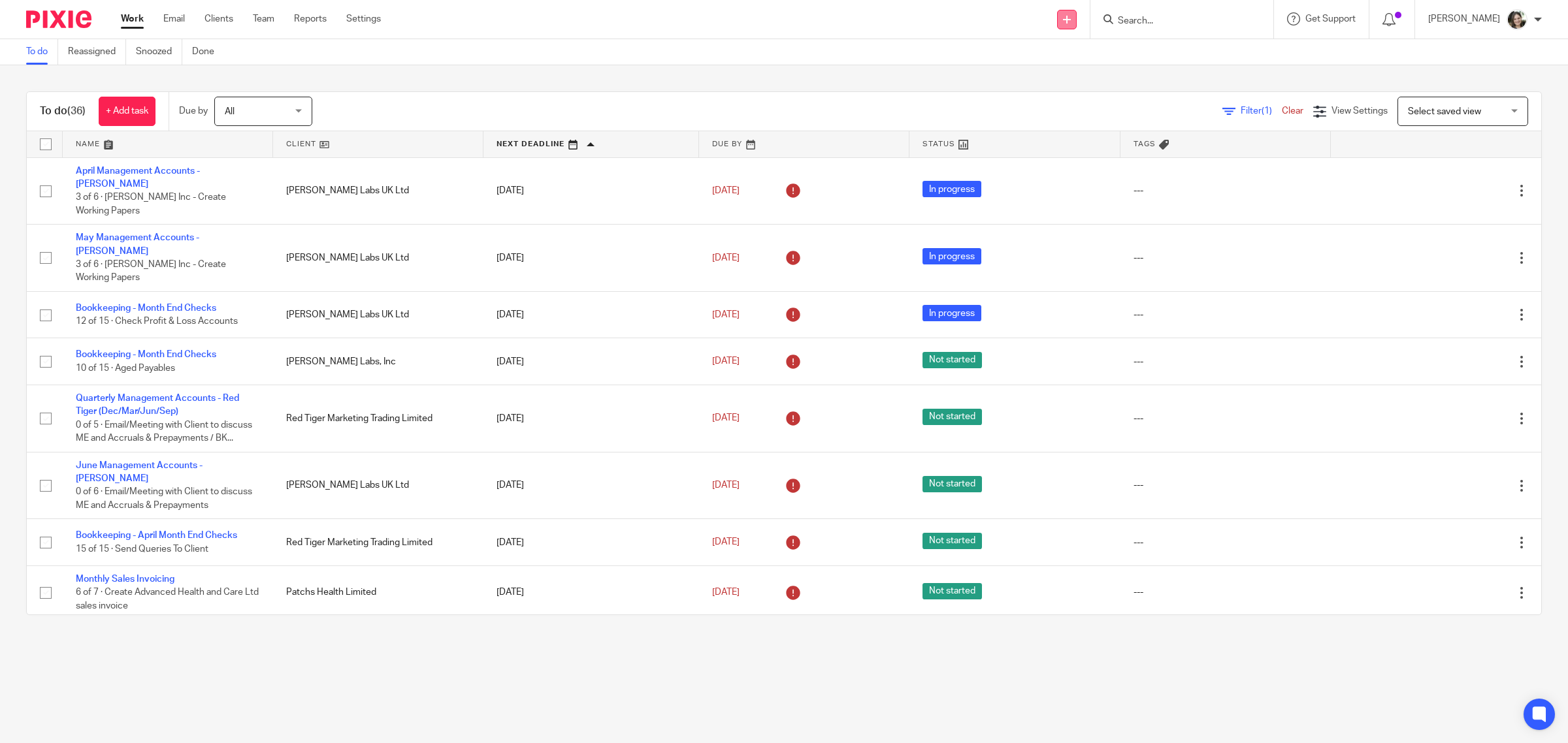
click at [1071, 21] on icon at bounding box center [1066, 19] width 8 height 8
click at [1077, 81] on link "Create task" at bounding box center [1081, 80] width 81 height 19
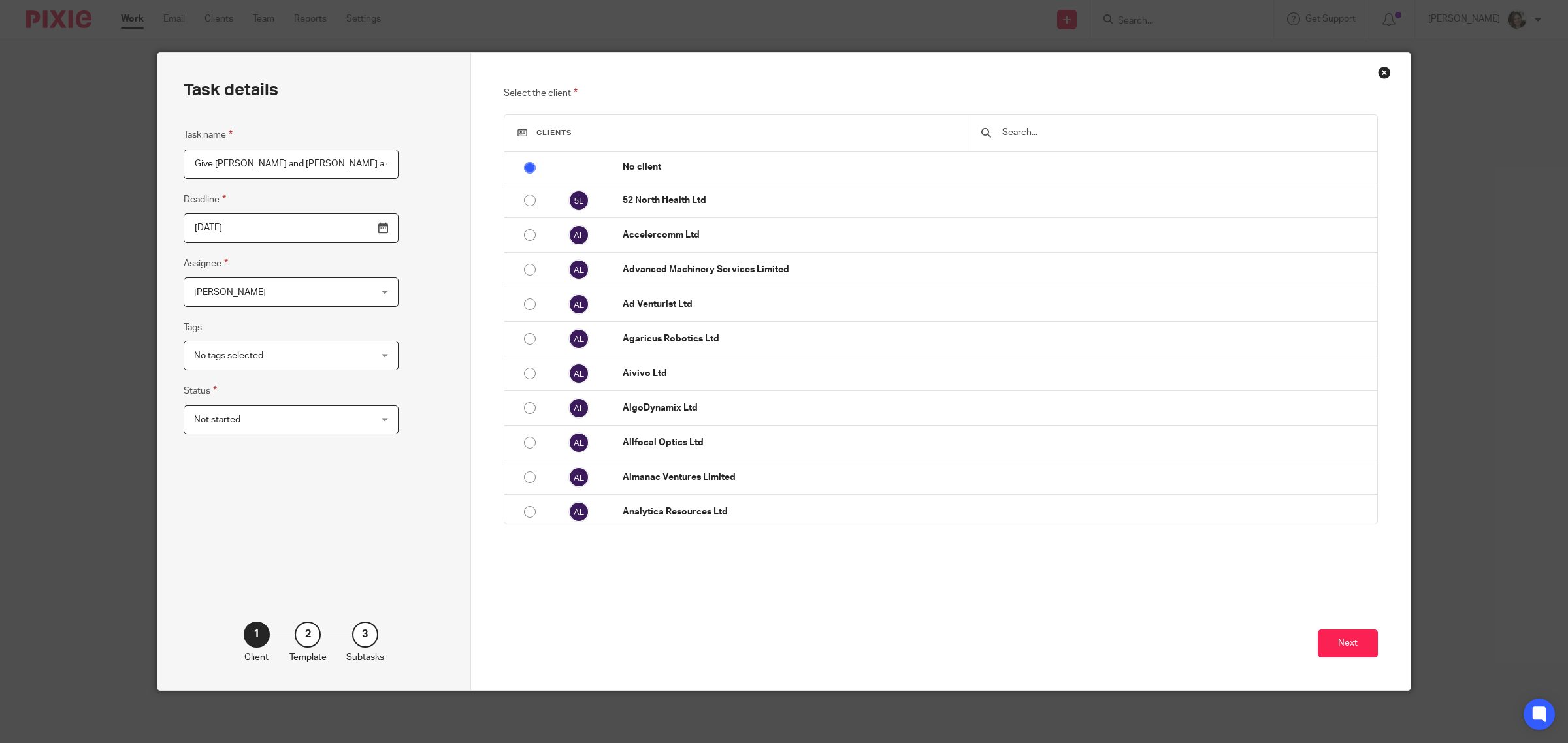
click at [252, 162] on input "Give [PERSON_NAME] and [PERSON_NAME] a cuddle from" at bounding box center [291, 164] width 215 height 30
click at [331, 160] on input "Give Abi and Ava a cuddle from" at bounding box center [291, 164] width 215 height 30
click at [327, 163] on input "Give Abi and Ava a cuddle from" at bounding box center [291, 164] width 215 height 30
click at [223, 289] on span "[PERSON_NAME]" at bounding box center [230, 293] width 72 height 9
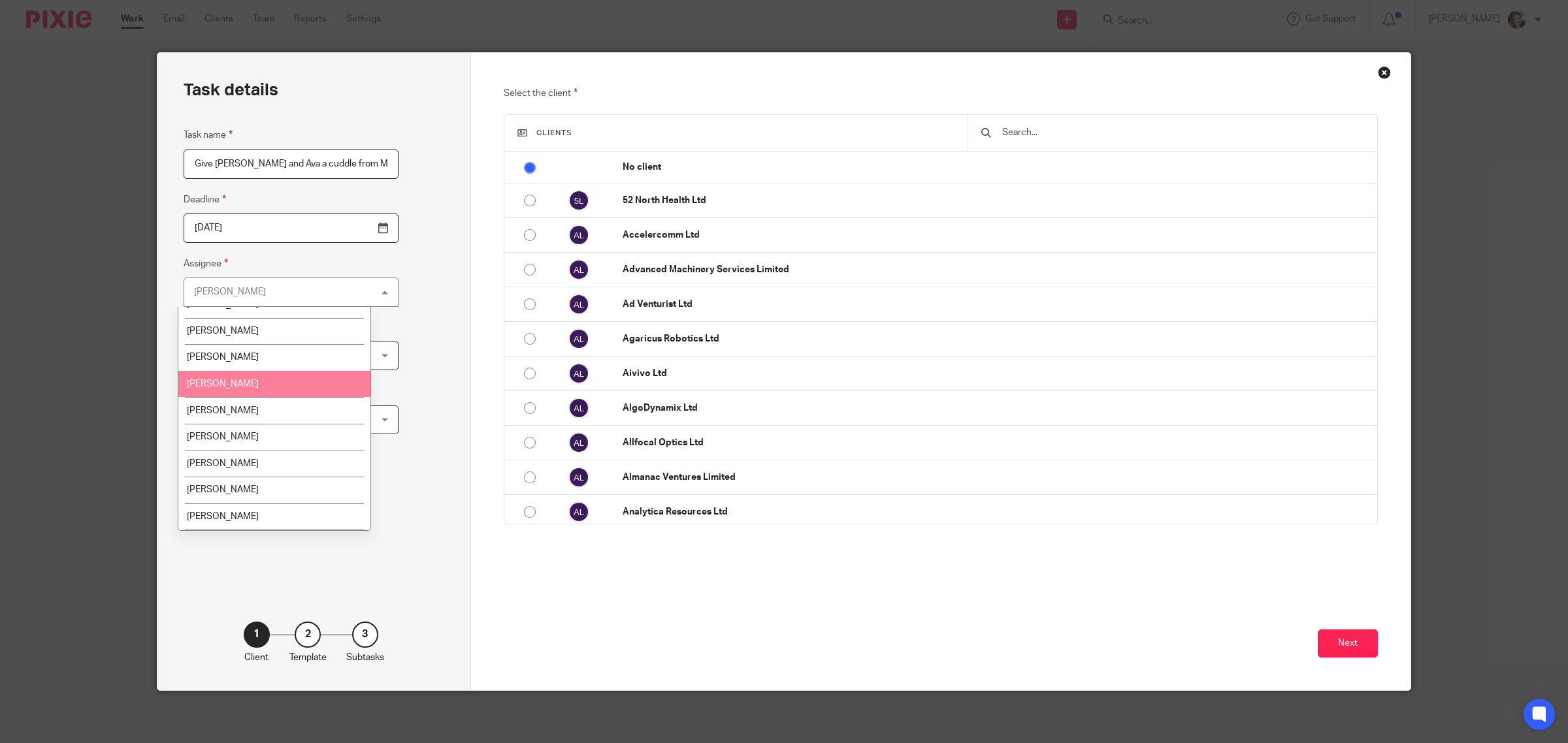
scroll to position [292, 0]
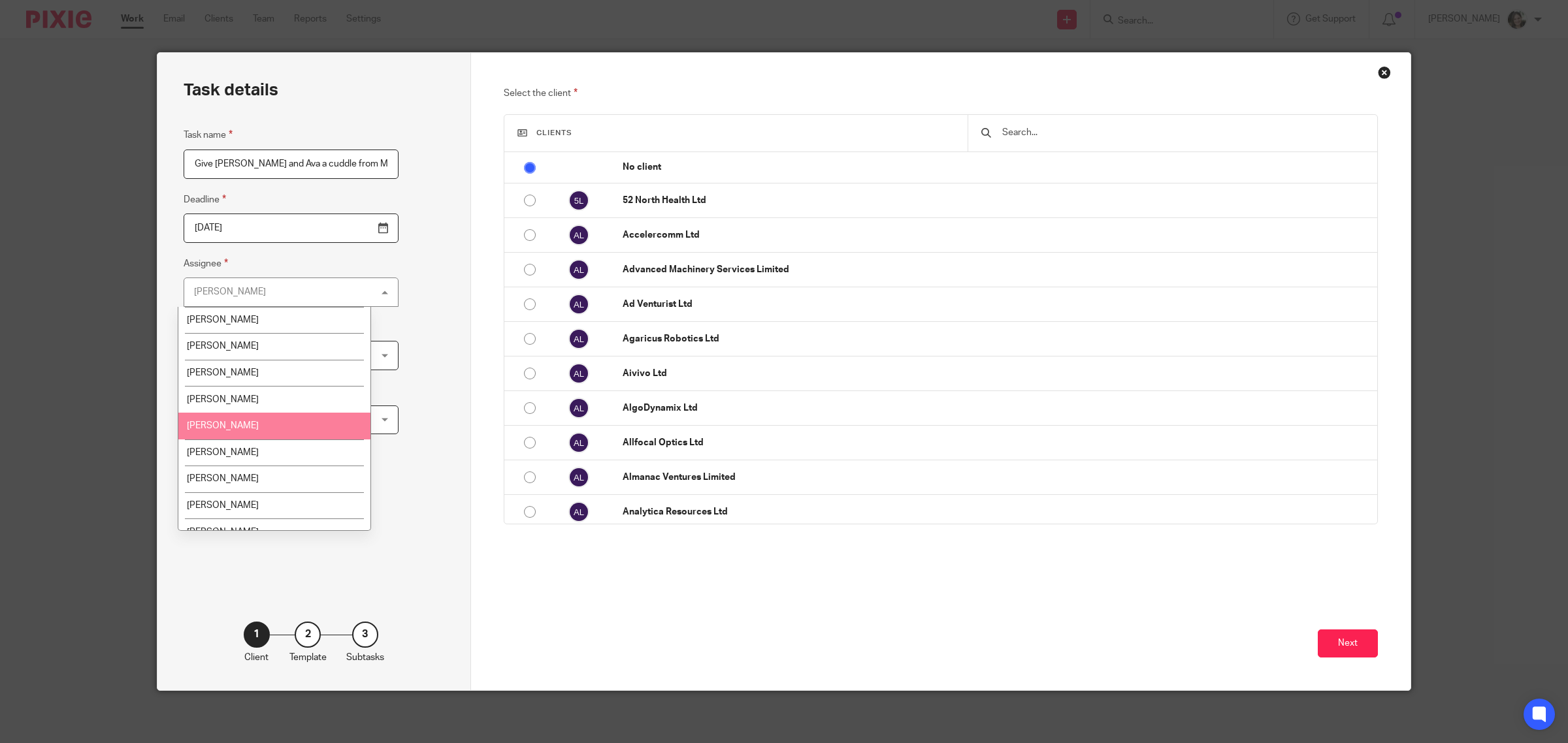
click at [251, 421] on span "[PERSON_NAME]" at bounding box center [223, 425] width 72 height 9
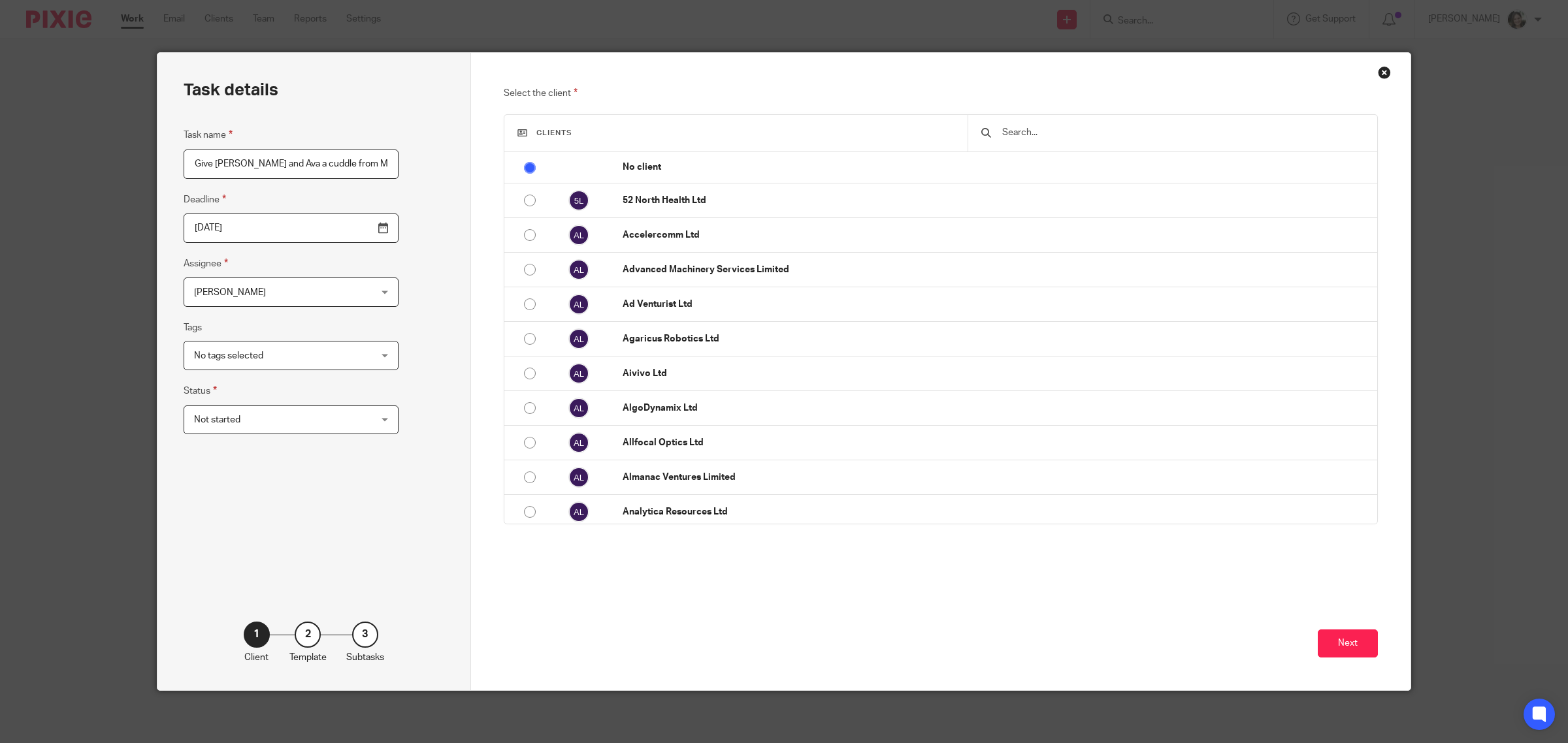
click at [237, 419] on span "Not started" at bounding box center [276, 420] width 163 height 28
click at [402, 379] on div "Task details Task name Give [PERSON_NAME] and [PERSON_NAME] a cuddle from Mummy…" at bounding box center [313, 372] width 313 height 637
click at [1334, 642] on button "Next" at bounding box center [1347, 643] width 60 height 28
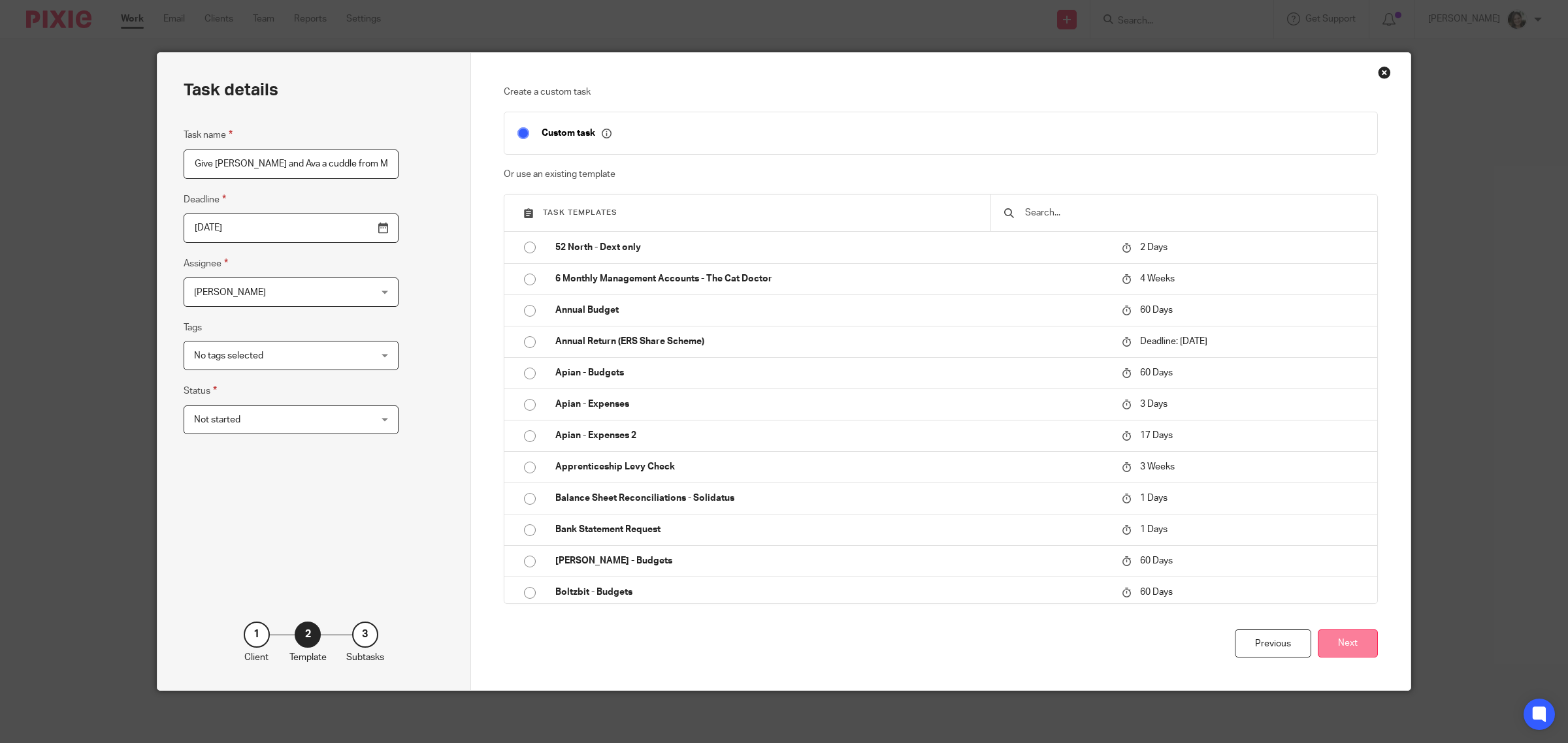
click at [1345, 647] on button "Next" at bounding box center [1347, 643] width 60 height 28
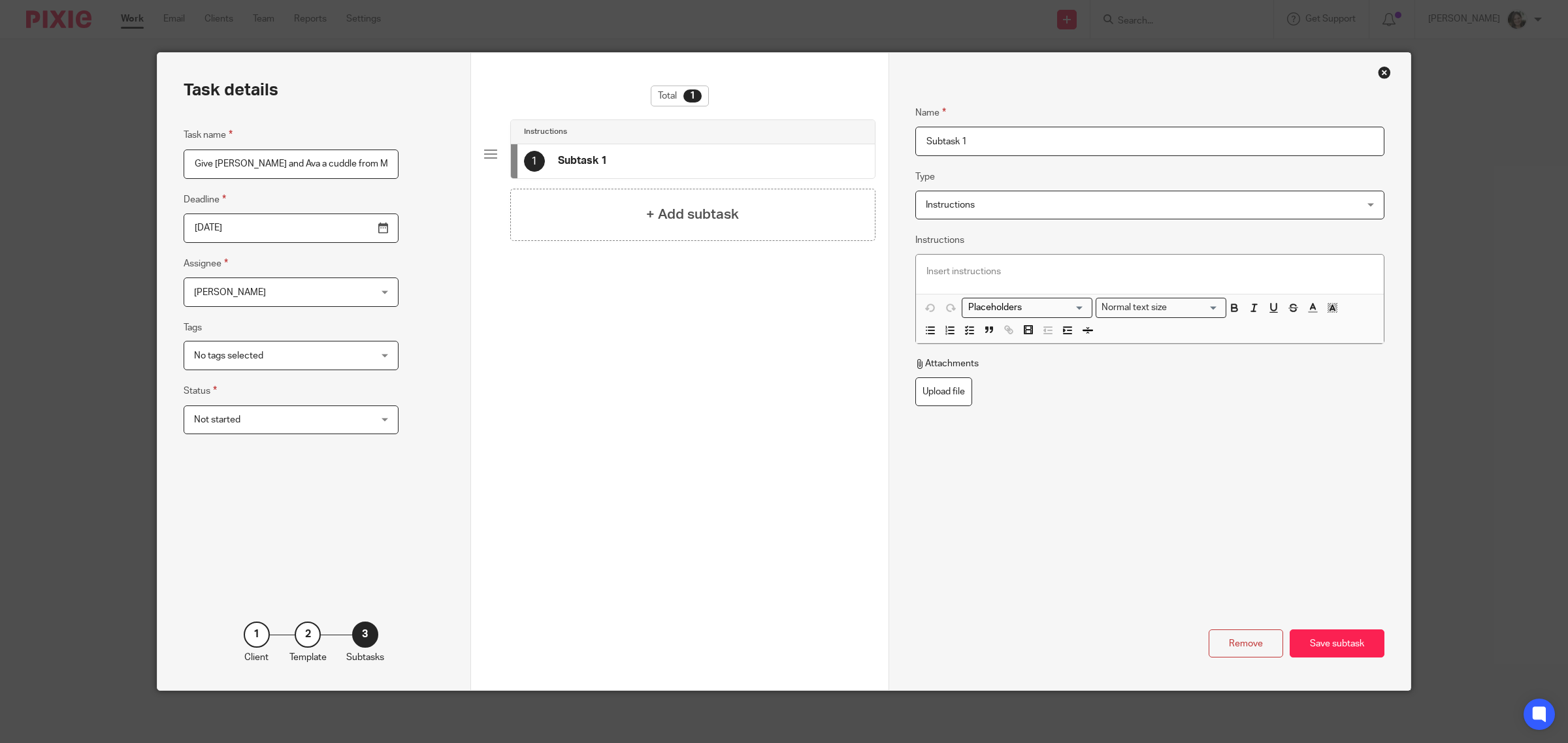
click at [978, 139] on input "Subtask 1" at bounding box center [1150, 141] width 469 height 30
drag, startPoint x: 266, startPoint y: 162, endPoint x: 292, endPoint y: 162, distance: 26.0
click at [292, 162] on input "Give Abi and Ava a cuddle from Mummy Babs" at bounding box center [291, 164] width 215 height 30
type input "Give [PERSON_NAME] and [PERSON_NAME] a kiss from Mummy Babs"
drag, startPoint x: 981, startPoint y: 135, endPoint x: 884, endPoint y: 132, distance: 97.0
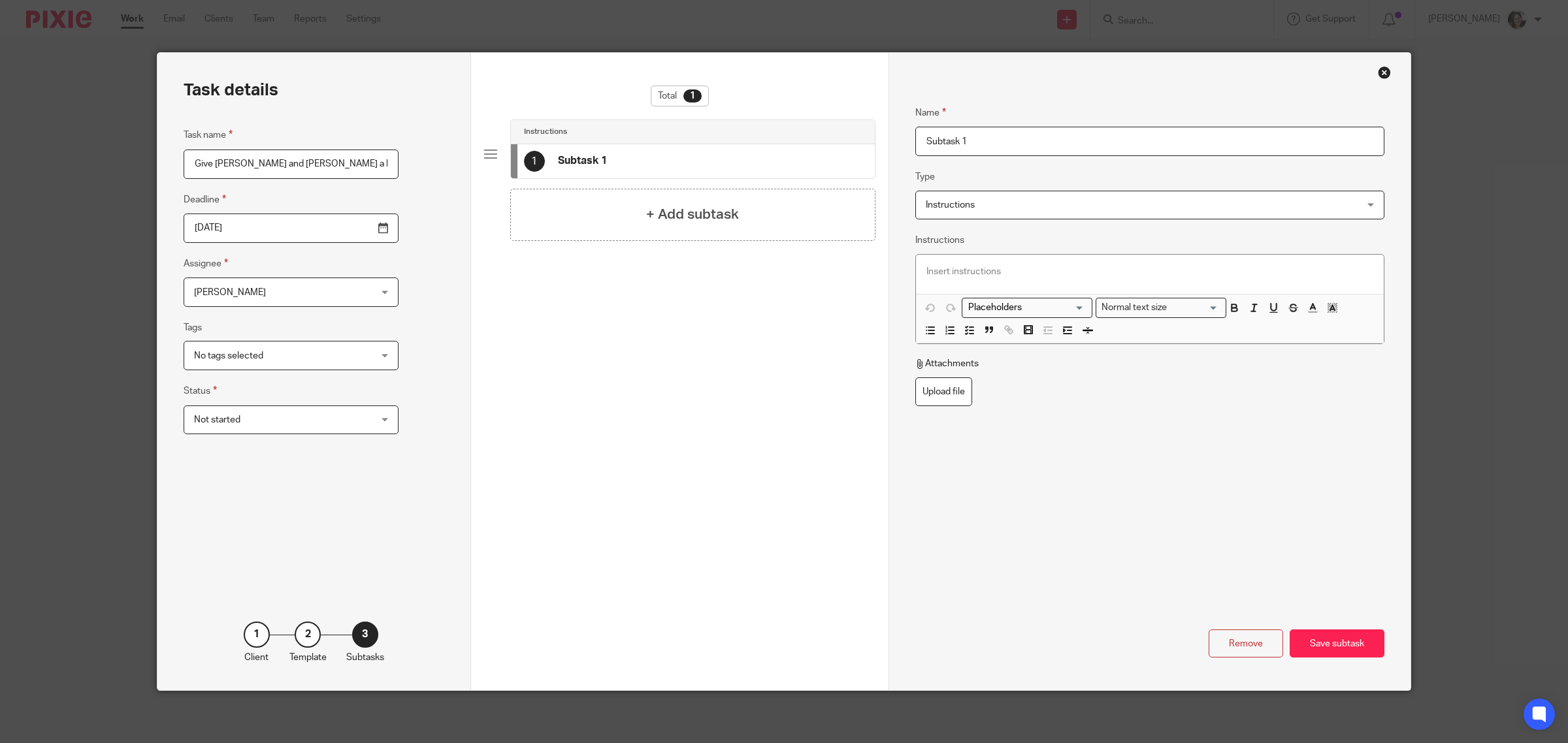
click at [889, 132] on div "Name Subtask 1 Type Instructions Instructions Instructions Send automated email…" at bounding box center [1150, 372] width 522 height 637
type input "Pucker up"
click at [677, 213] on h4 "+ Add subtask" at bounding box center [692, 214] width 92 height 21
drag, startPoint x: 982, startPoint y: 143, endPoint x: 892, endPoint y: 135, distance: 90.4
click at [892, 135] on div "Name Pucker up Type Instructions Instructions Instructions Send automated email…" at bounding box center [1150, 372] width 522 height 637
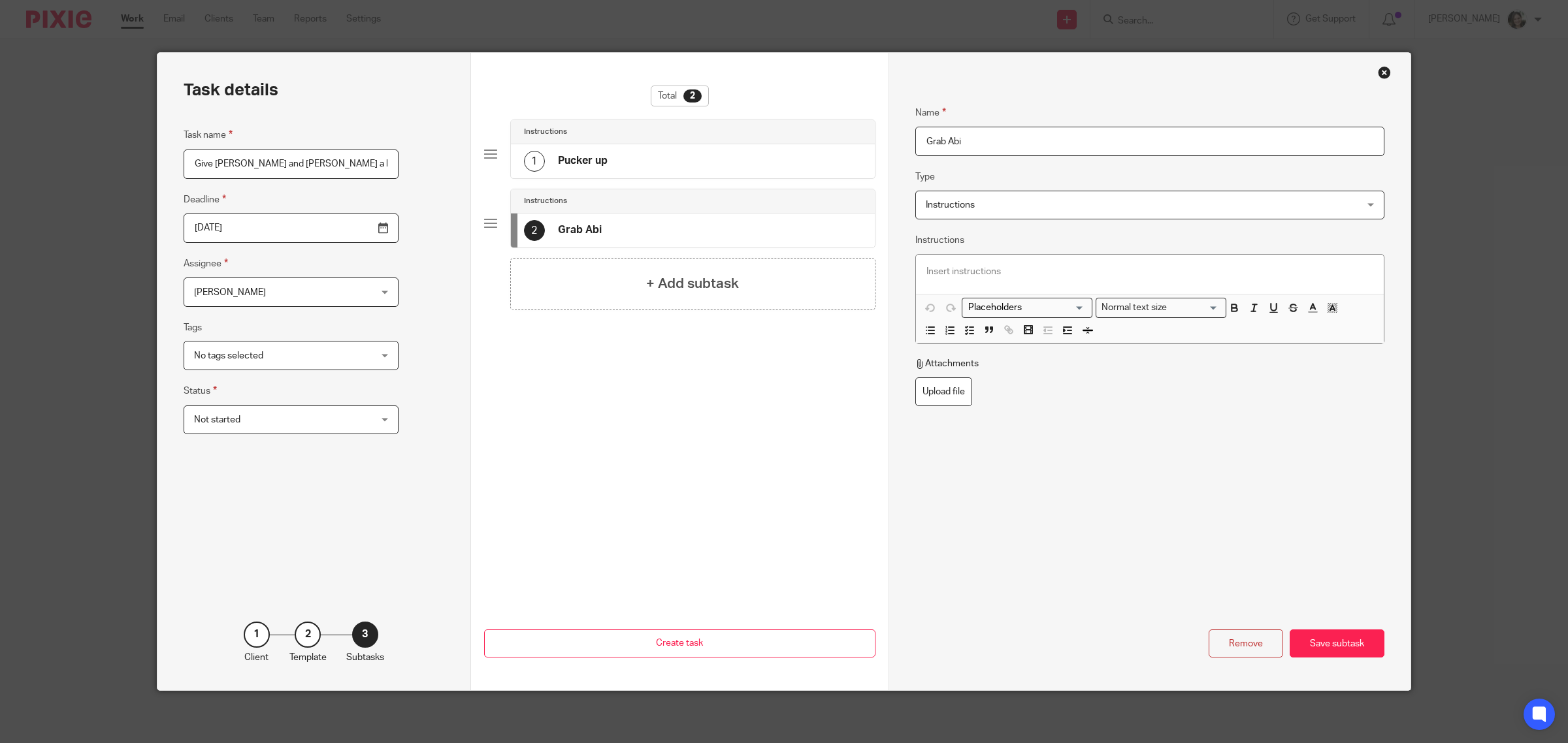
type input "Grab Abi"
click at [980, 269] on p at bounding box center [1150, 272] width 447 height 13
drag, startPoint x: 1013, startPoint y: 279, endPoint x: 1056, endPoint y: 267, distance: 44.6
click at [1056, 267] on p "Plant a big smackaroonie" at bounding box center [1150, 272] width 447 height 13
drag, startPoint x: 965, startPoint y: 269, endPoint x: 1021, endPoint y: 269, distance: 56.0
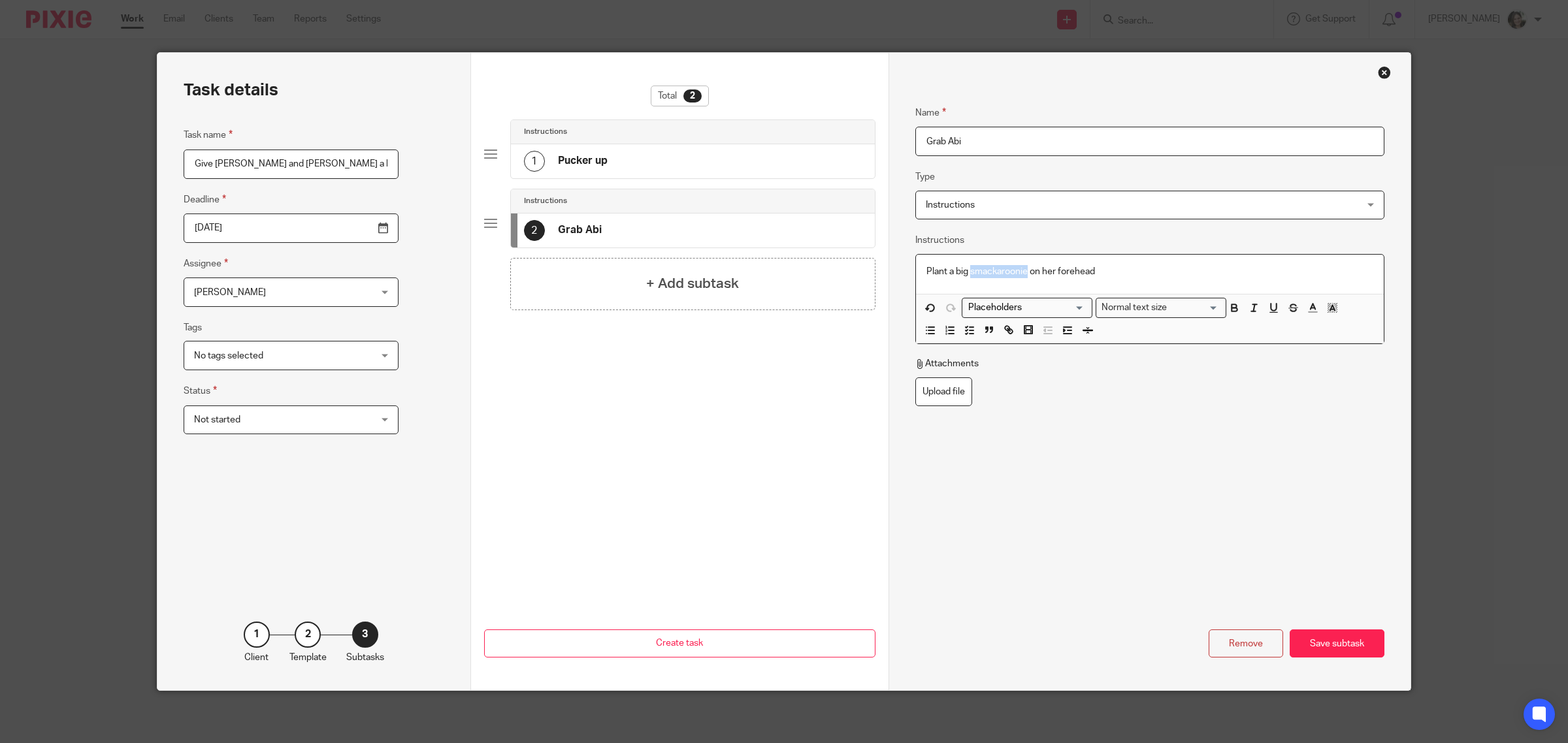
click at [1021, 269] on p "Plant a big smackaroonie on her forehead" at bounding box center [1150, 272] width 447 height 13
copy p "smackaroonie"
click at [1120, 272] on p "Plant a big smackaroonie on her forehead" at bounding box center [1150, 272] width 447 height 13
click at [1311, 642] on div "Save subtask" at bounding box center [1337, 643] width 95 height 28
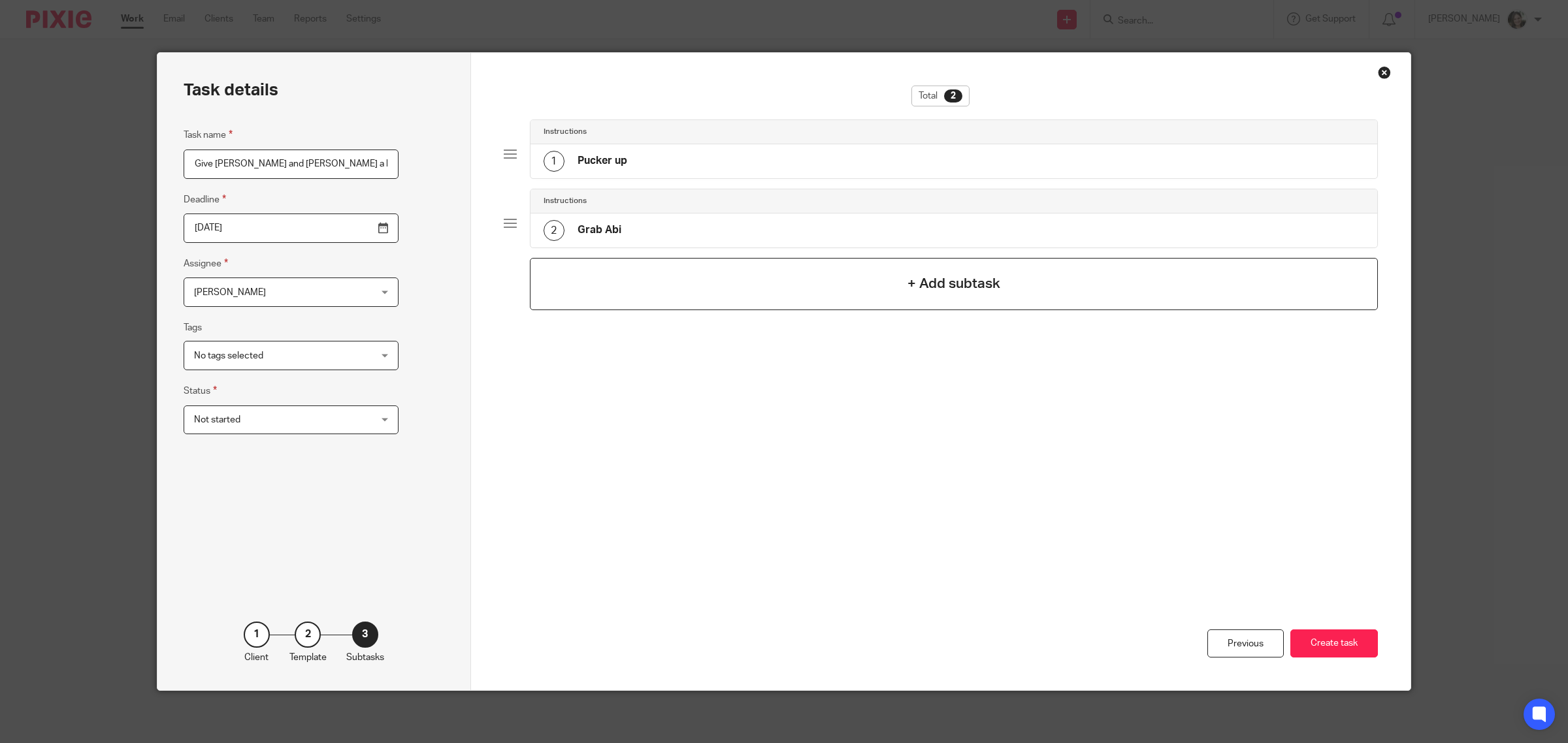
click at [694, 288] on div "+ Add subtask" at bounding box center [954, 284] width 849 height 52
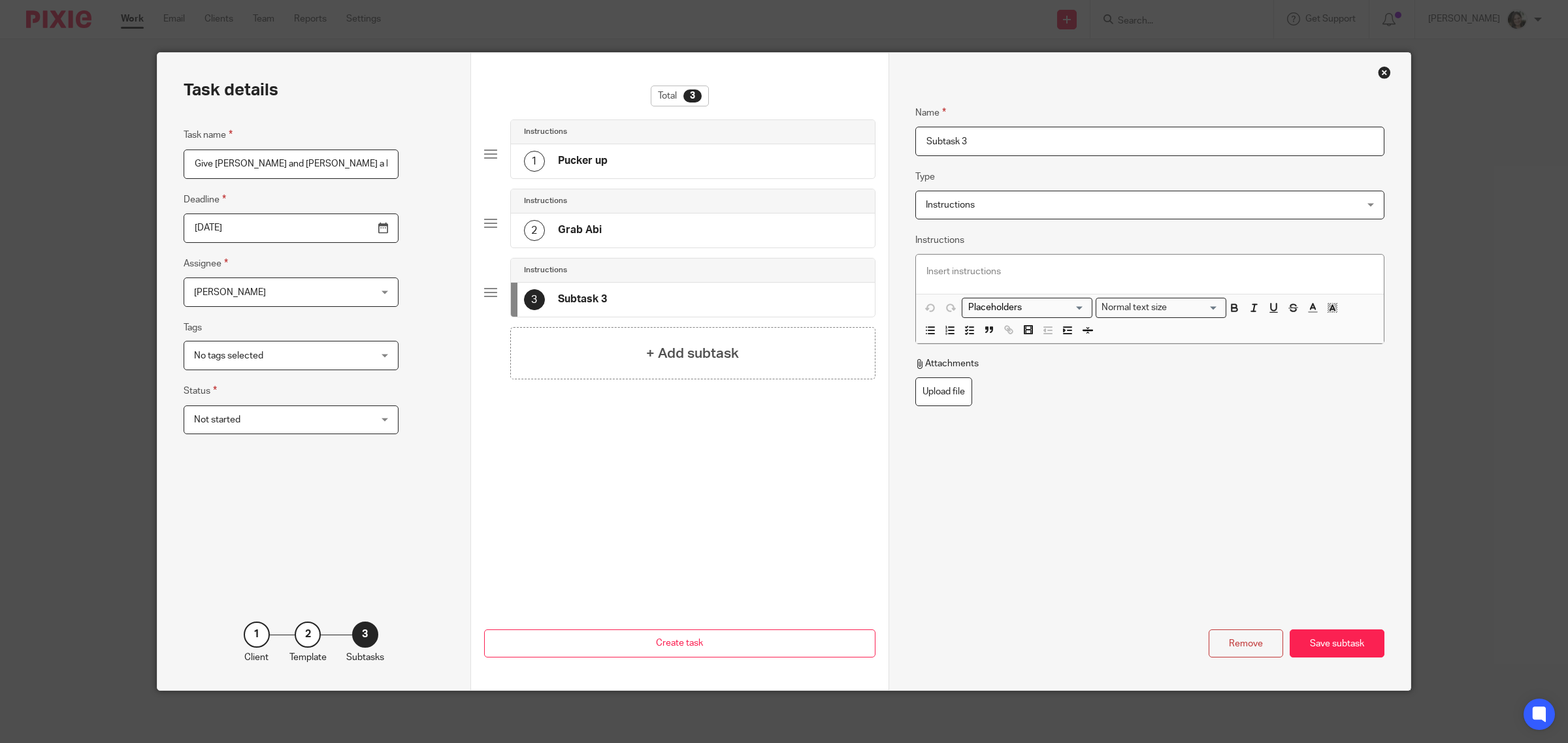
drag, startPoint x: 1006, startPoint y: 142, endPoint x: 856, endPoint y: 138, distance: 150.1
click at [857, 138] on div "Task details Task name Give Abi and Ava a kiss from Mummy Babs Deadline 2025-09…" at bounding box center [784, 372] width 1253 height 637
click at [968, 204] on span "Instructions" at bounding box center [950, 205] width 49 height 9
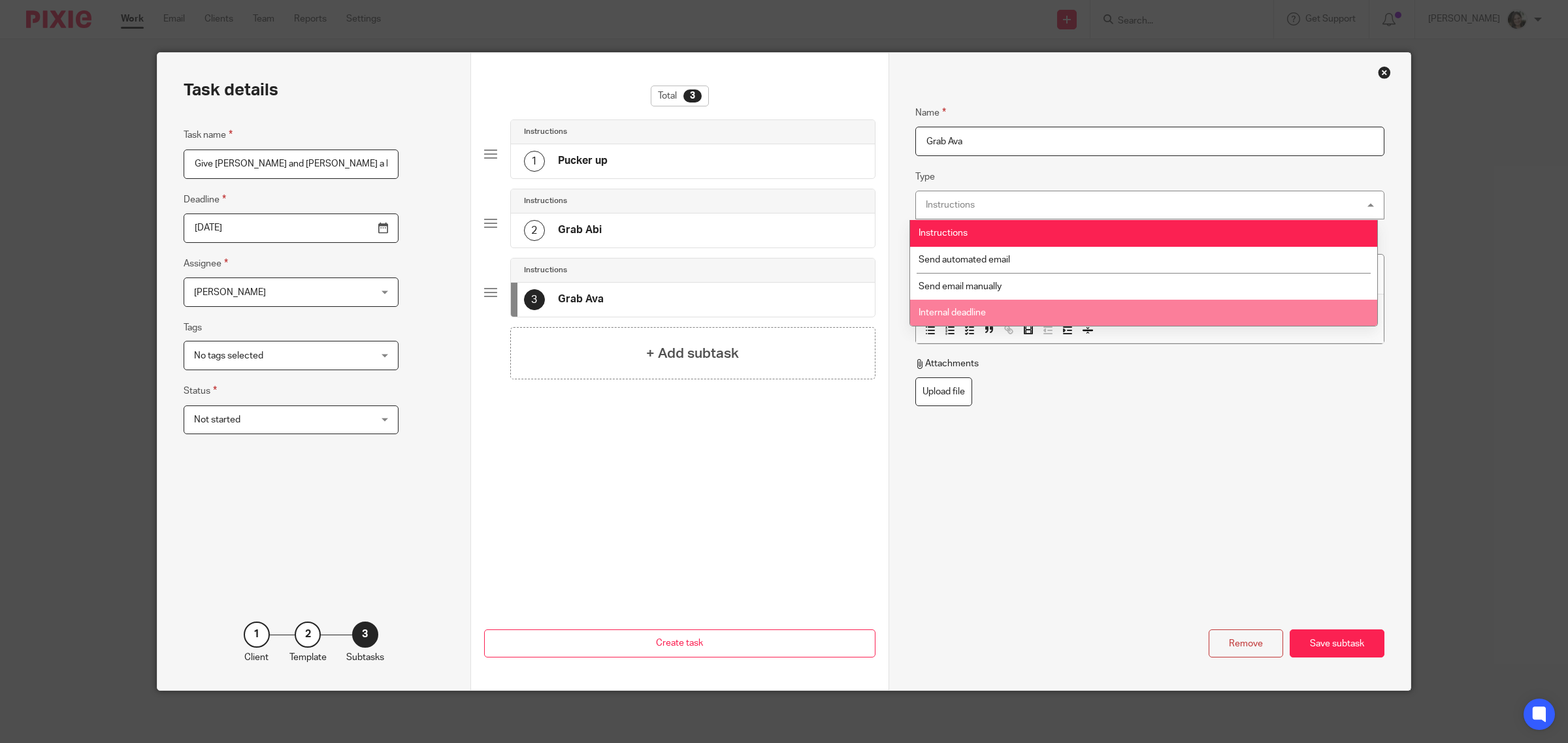
click at [1056, 429] on div "Name Grab Ava Type Instructions Instructions Instructions Send automated email …" at bounding box center [1150, 308] width 469 height 445
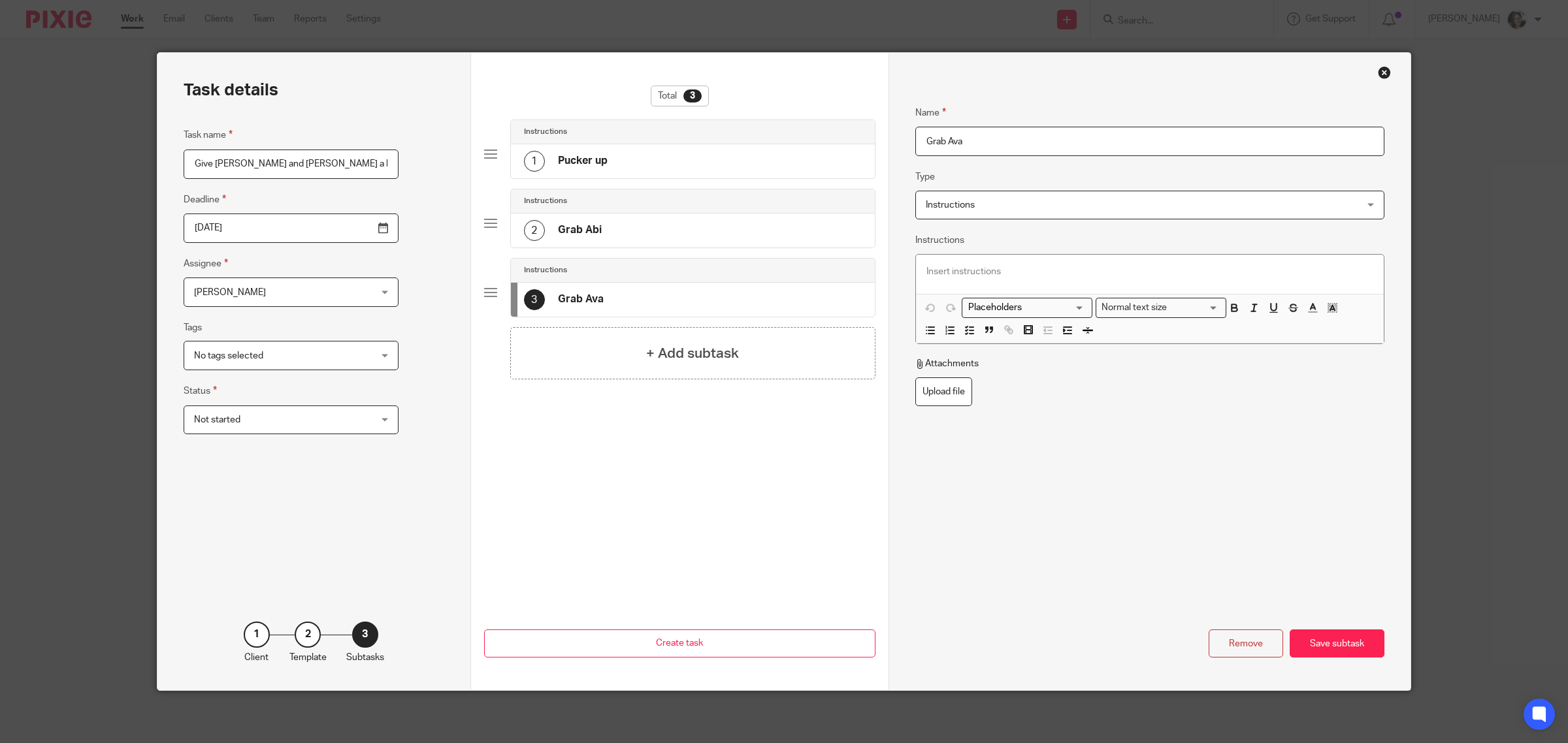
click at [628, 232] on div "2 Grab Abi" at bounding box center [692, 231] width 364 height 34
drag, startPoint x: 1118, startPoint y: 275, endPoint x: 884, endPoint y: 269, distance: 234.1
click at [889, 269] on div "Name Pucker up Type Instructions Instructions Instructions Send automated email…" at bounding box center [1150, 372] width 522 height 637
copy p "Plant a big smackaroonie on her forehead."
click at [583, 302] on h4 "Grab Ava" at bounding box center [581, 299] width 46 height 13
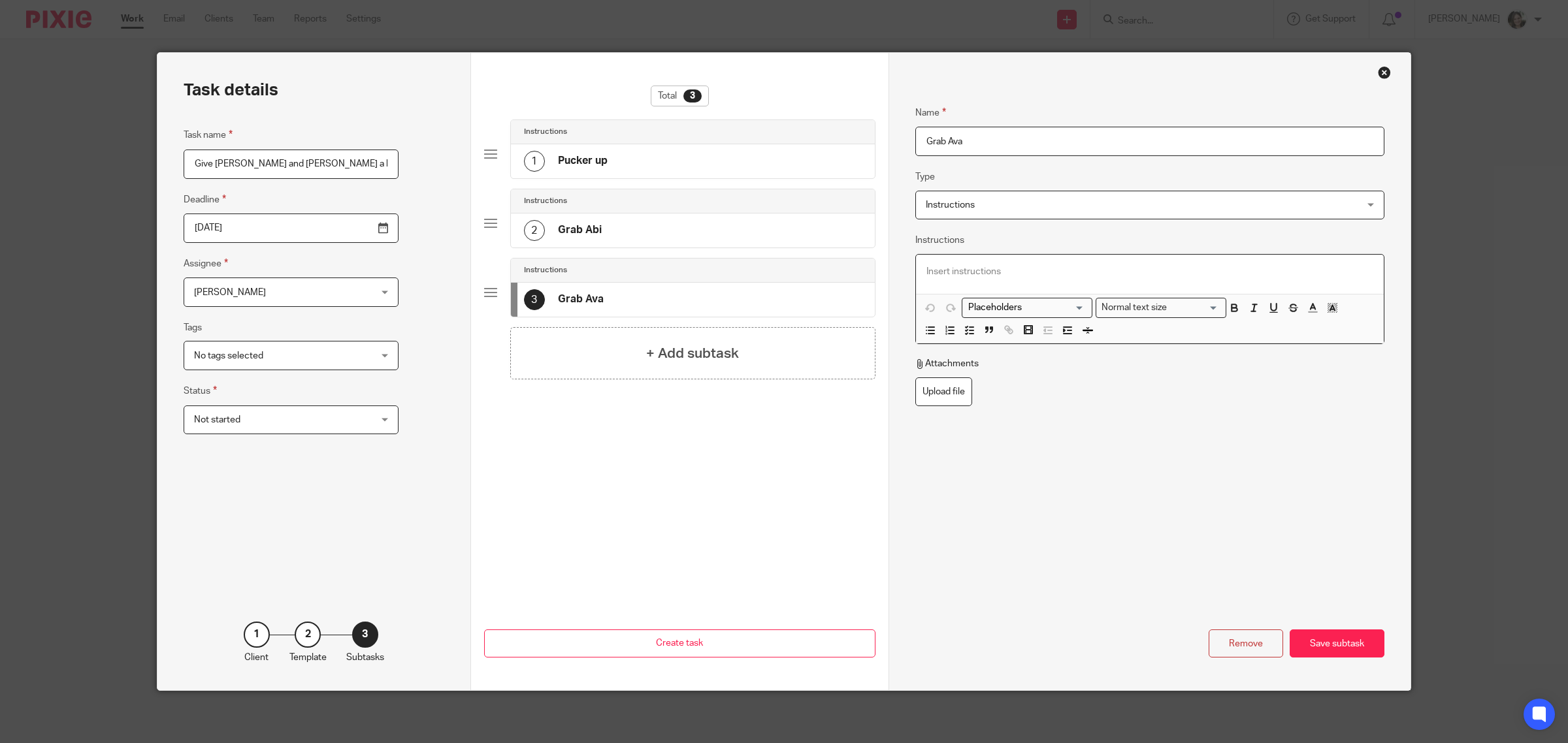
click at [998, 275] on p at bounding box center [1150, 272] width 447 height 13
click at [980, 140] on input "Grab Ava" at bounding box center [1150, 141] width 469 height 30
click at [640, 236] on div "2 Grab Abi" at bounding box center [692, 231] width 364 height 34
click at [762, 299] on h4 "Grab Ava (may have to wait until she gets home from school." at bounding box center [707, 299] width 299 height 13
click at [1163, 144] on input "Grab Ava (may have to wait until she gets home from school." at bounding box center [1150, 141] width 469 height 30
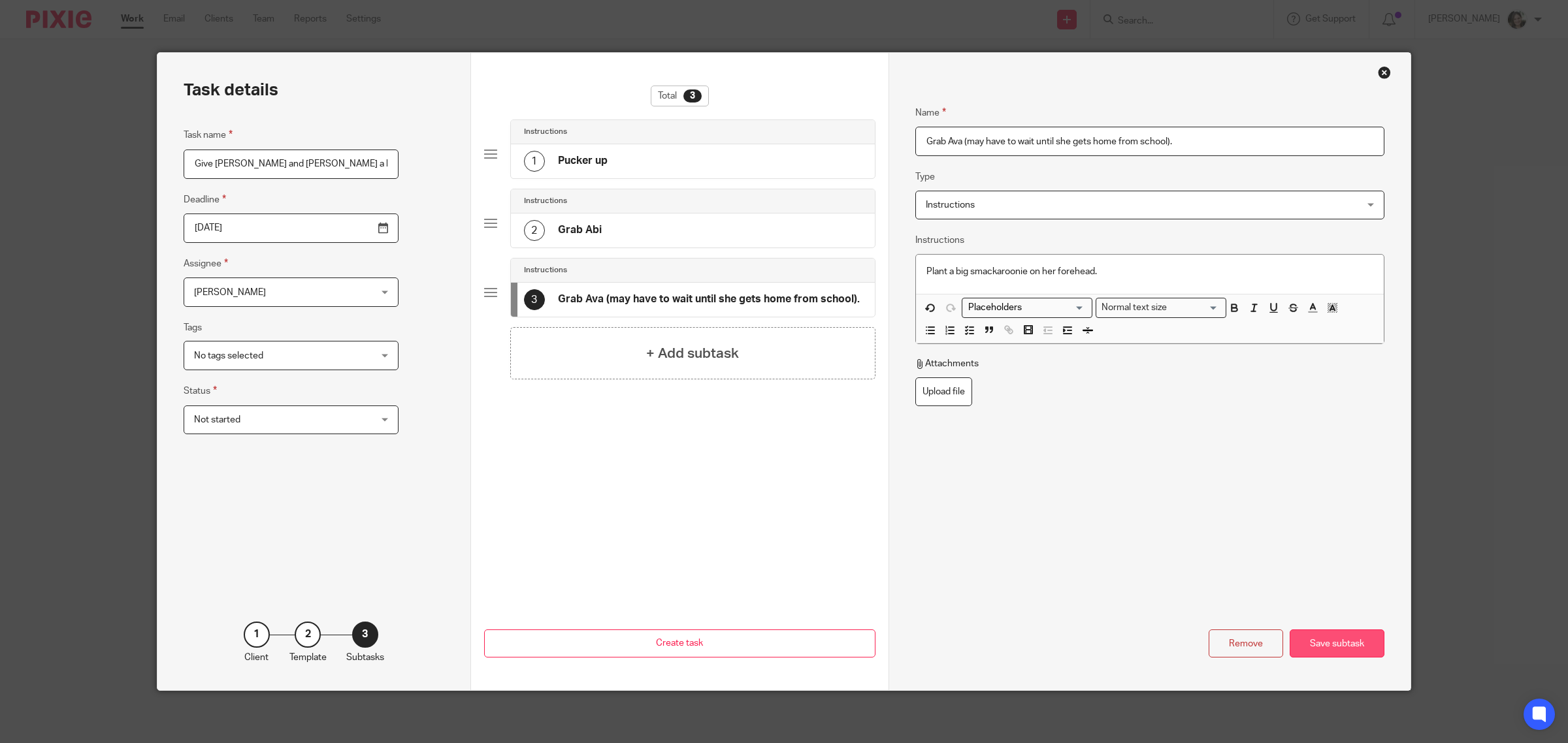
type input "Grab Ava (may have to wait until she gets home from school)."
click at [1329, 642] on div "Save subtask" at bounding box center [1337, 643] width 95 height 28
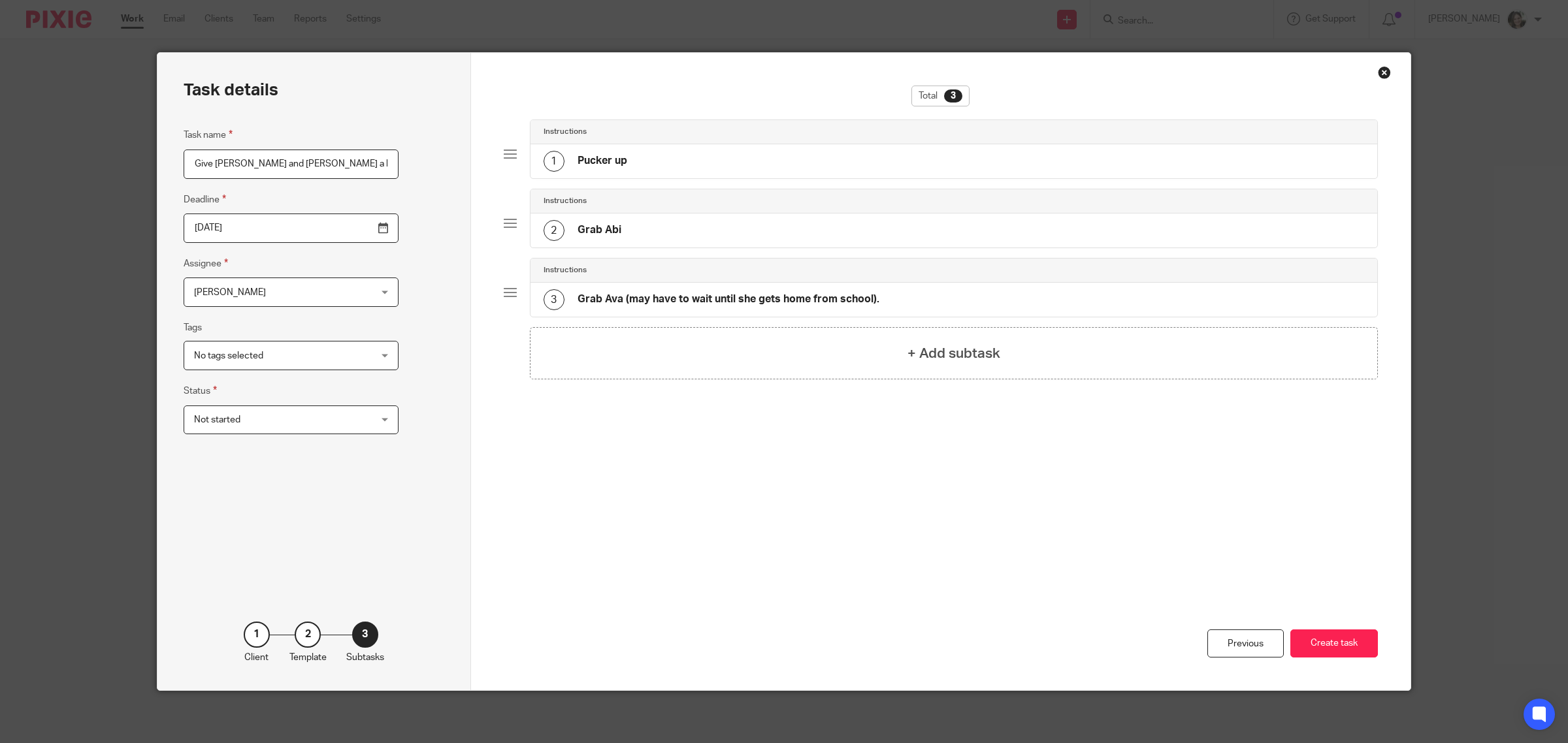
click at [602, 227] on h4 "Grab Abi" at bounding box center [599, 230] width 44 height 13
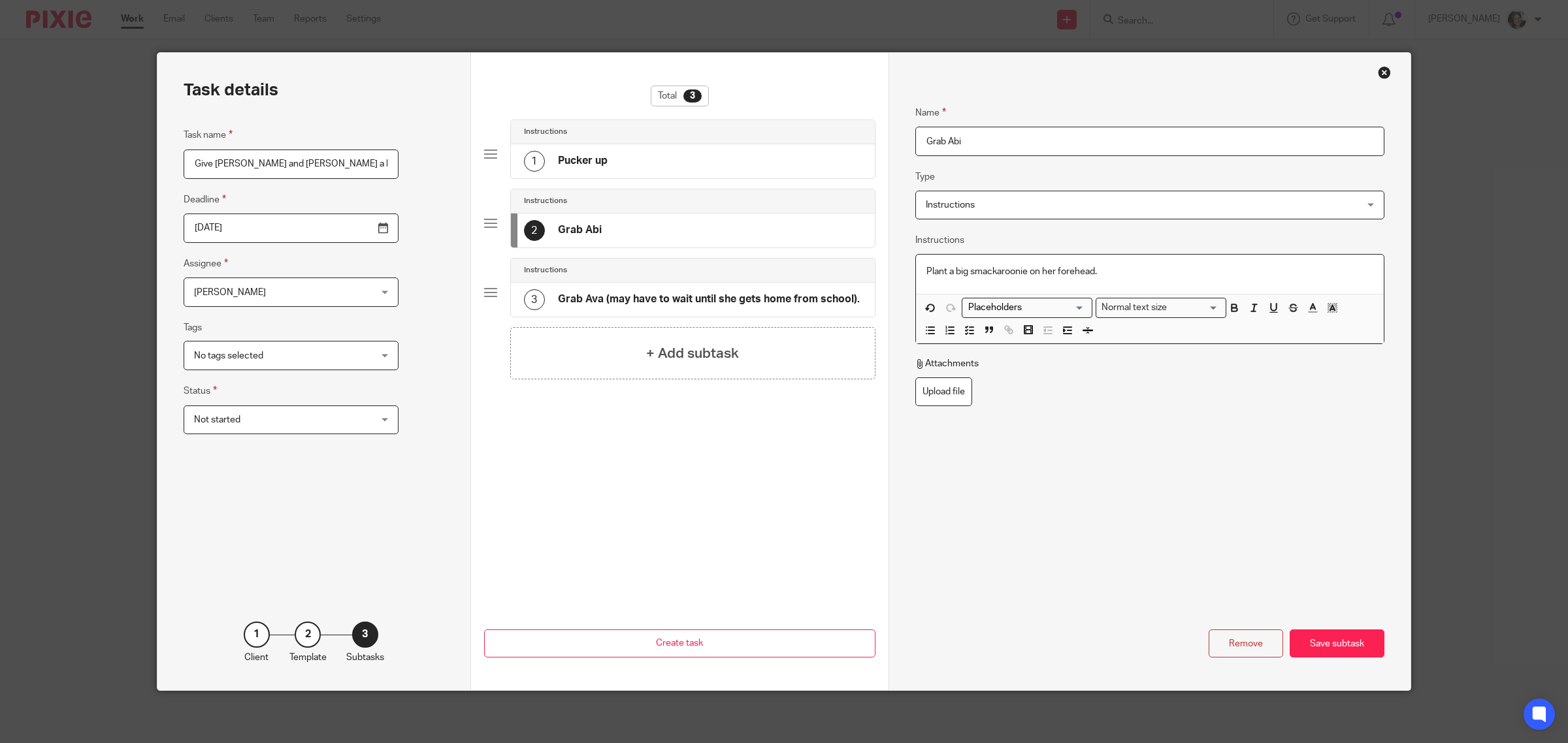
click at [1138, 273] on p "Plant a big smackaroonie on her forehead." at bounding box center [1150, 272] width 447 height 13
click at [1330, 640] on div "Save subtask" at bounding box center [1337, 643] width 95 height 28
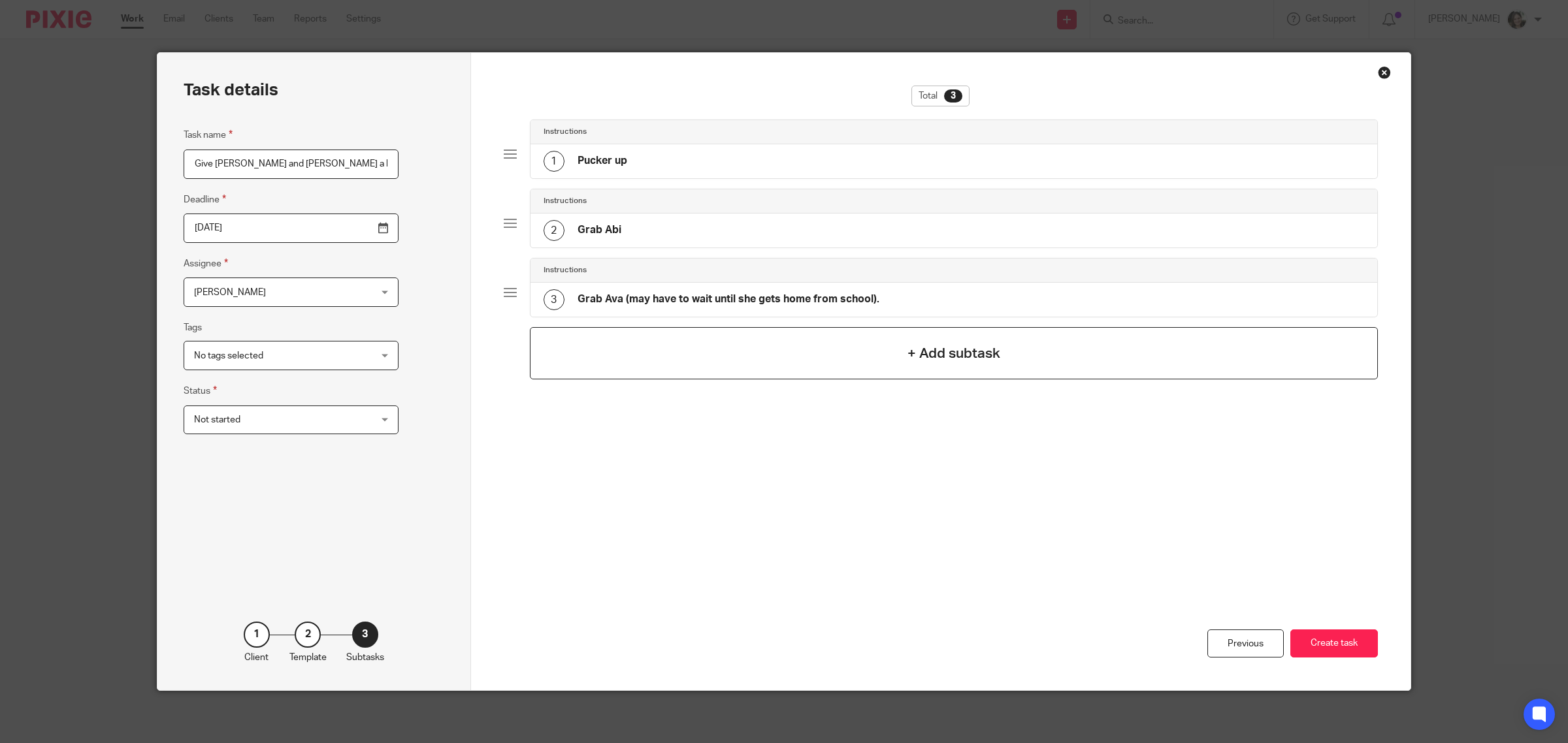
click at [941, 351] on h4 "+ Add subtask" at bounding box center [953, 354] width 92 height 21
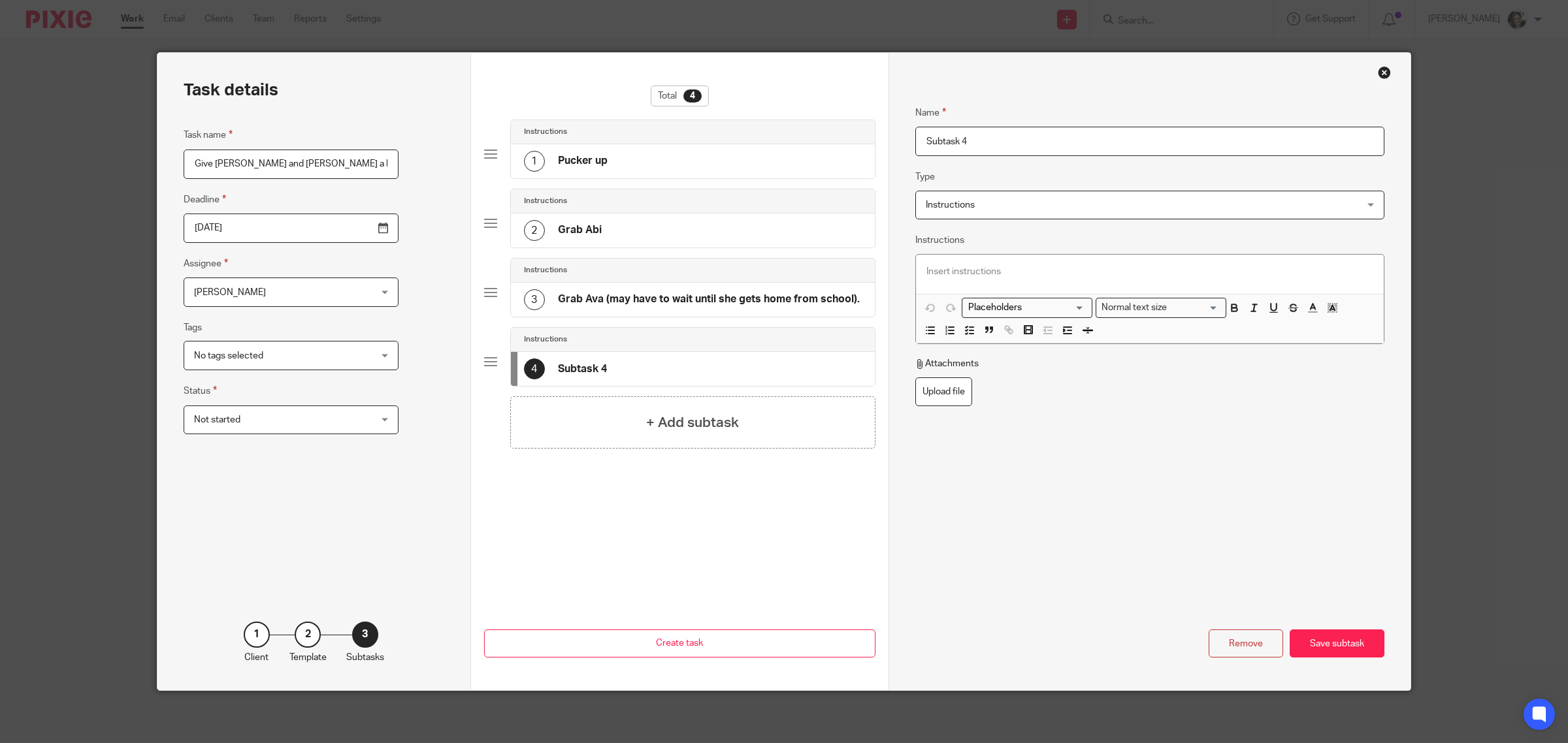
drag, startPoint x: 968, startPoint y: 144, endPoint x: 880, endPoint y: 134, distance: 88.6
click at [880, 134] on div "Task details Task name Give Abi and Ava a kiss from Mummy Babs Deadline 2025-09…" at bounding box center [784, 372] width 1253 height 637
click at [1000, 139] on input "Put on kettle for a cip of tea." at bounding box center [1150, 141] width 469 height 30
drag, startPoint x: 918, startPoint y: 139, endPoint x: 1117, endPoint y: 147, distance: 199.2
click at [1117, 147] on input "Put on kettle for a cip of tea." at bounding box center [1150, 141] width 469 height 30
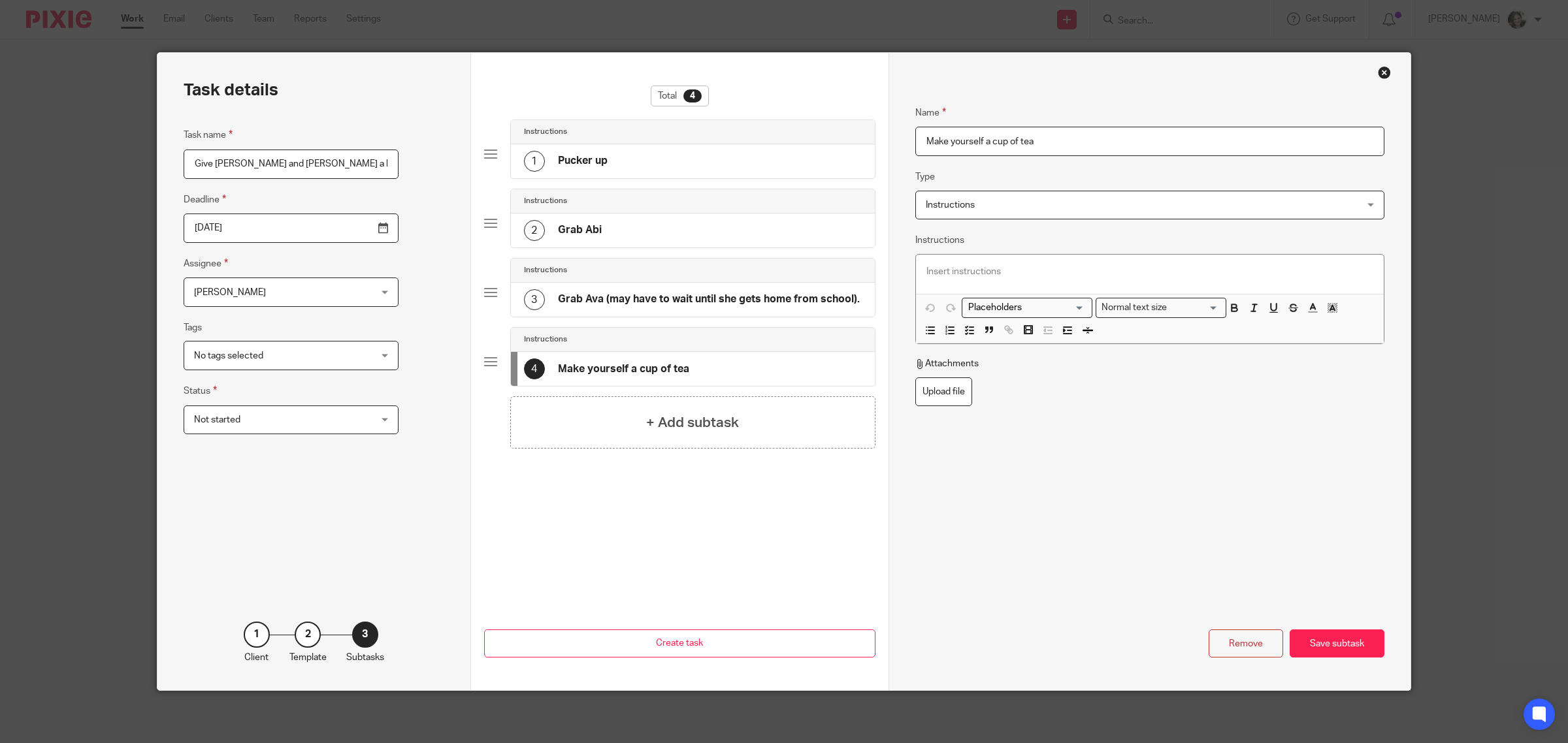
type input "Make yourself a cup of tea"
click at [964, 267] on p at bounding box center [1150, 272] width 447 height 13
click at [1324, 639] on div "Save subtask" at bounding box center [1337, 643] width 95 height 28
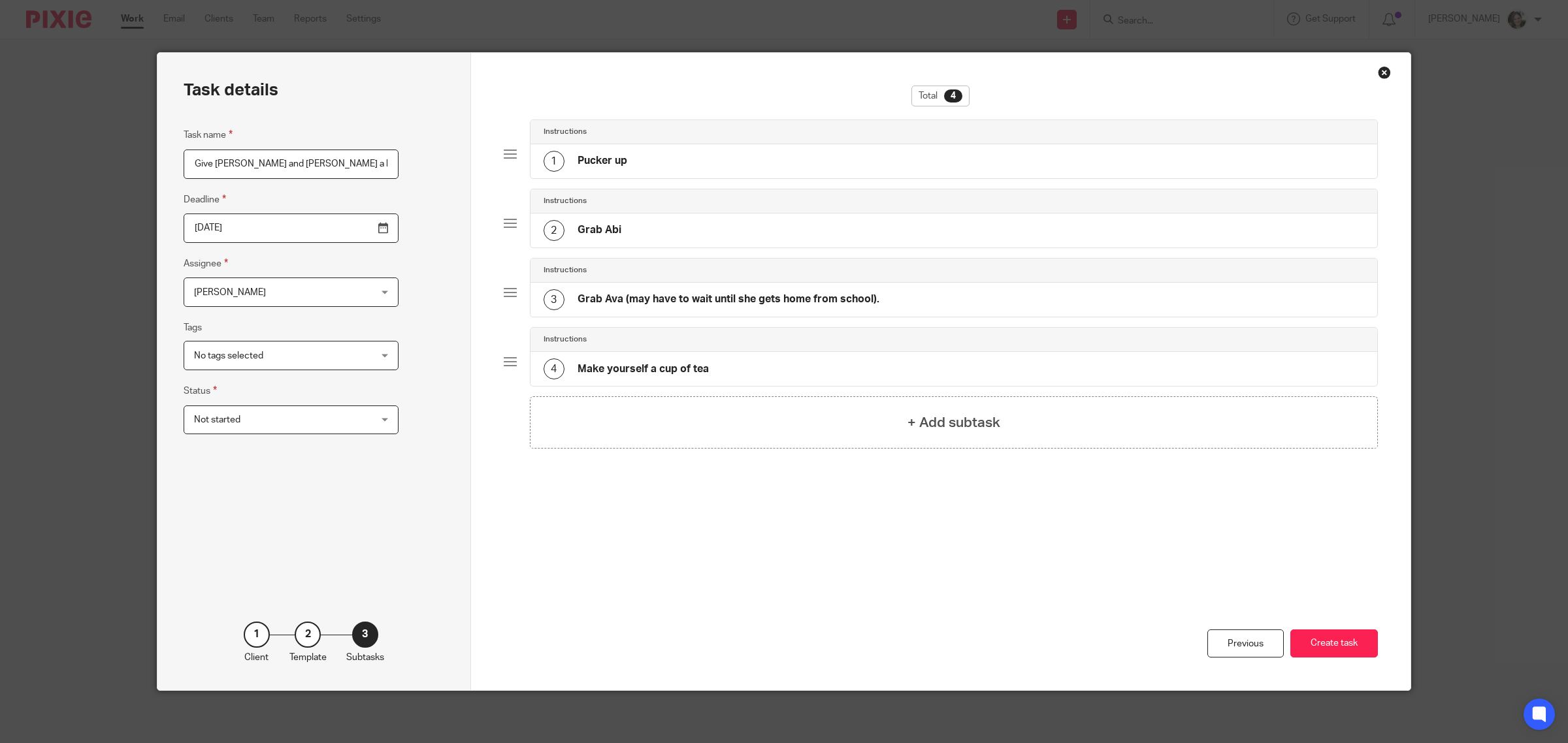
drag, startPoint x: 575, startPoint y: 149, endPoint x: 583, endPoint y: 151, distance: 8.2
click at [576, 149] on div "1 Pucker up" at bounding box center [954, 162] width 847 height 34
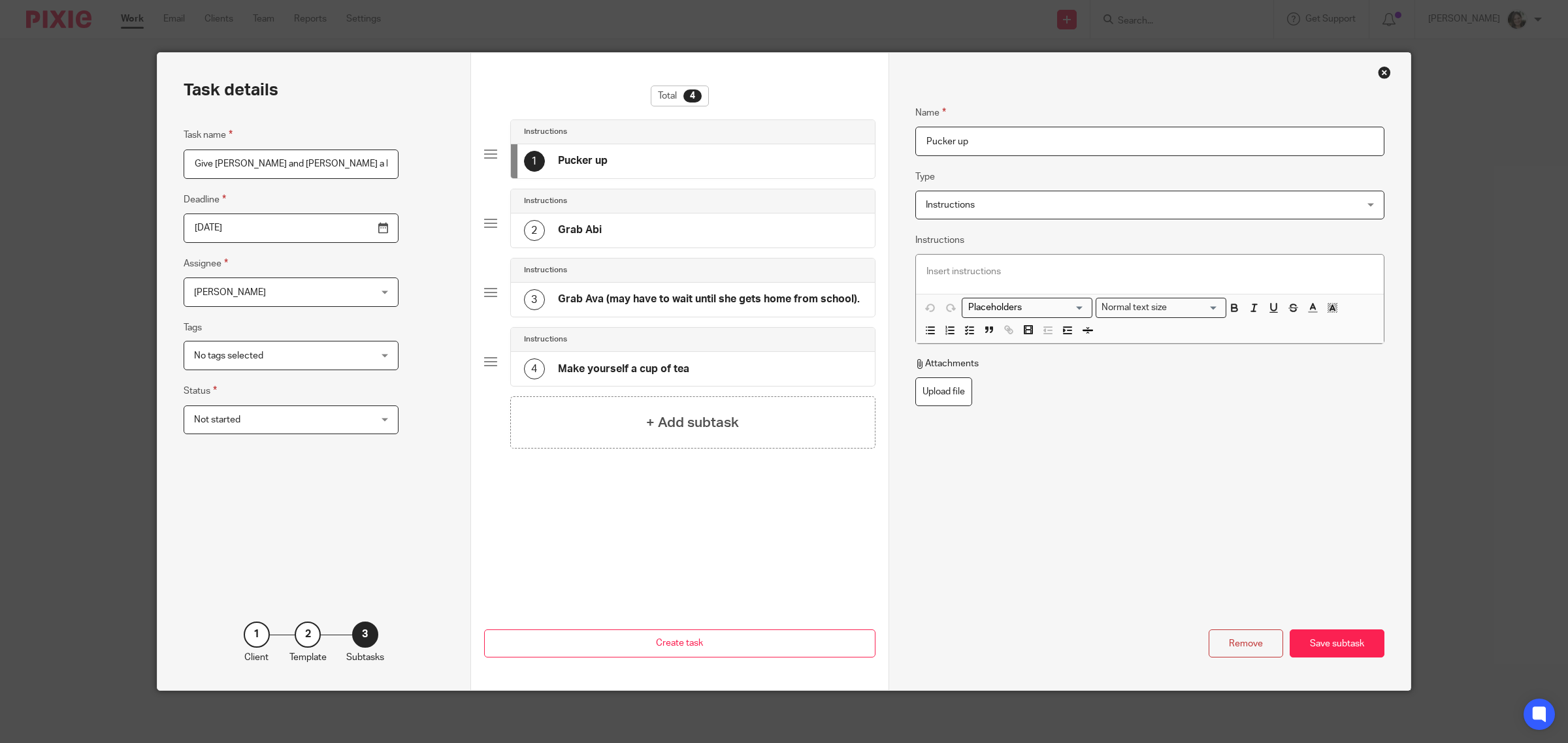
click at [583, 232] on h4 "Grab Abi" at bounding box center [580, 230] width 44 height 13
click at [613, 303] on h4 "Grab Ava (may have to wait until she gets home from school)." at bounding box center [709, 299] width 302 height 13
click at [625, 373] on h4 "Make yourself a cup of tea" at bounding box center [624, 369] width 131 height 13
click at [1317, 648] on div "Save subtask" at bounding box center [1337, 643] width 95 height 28
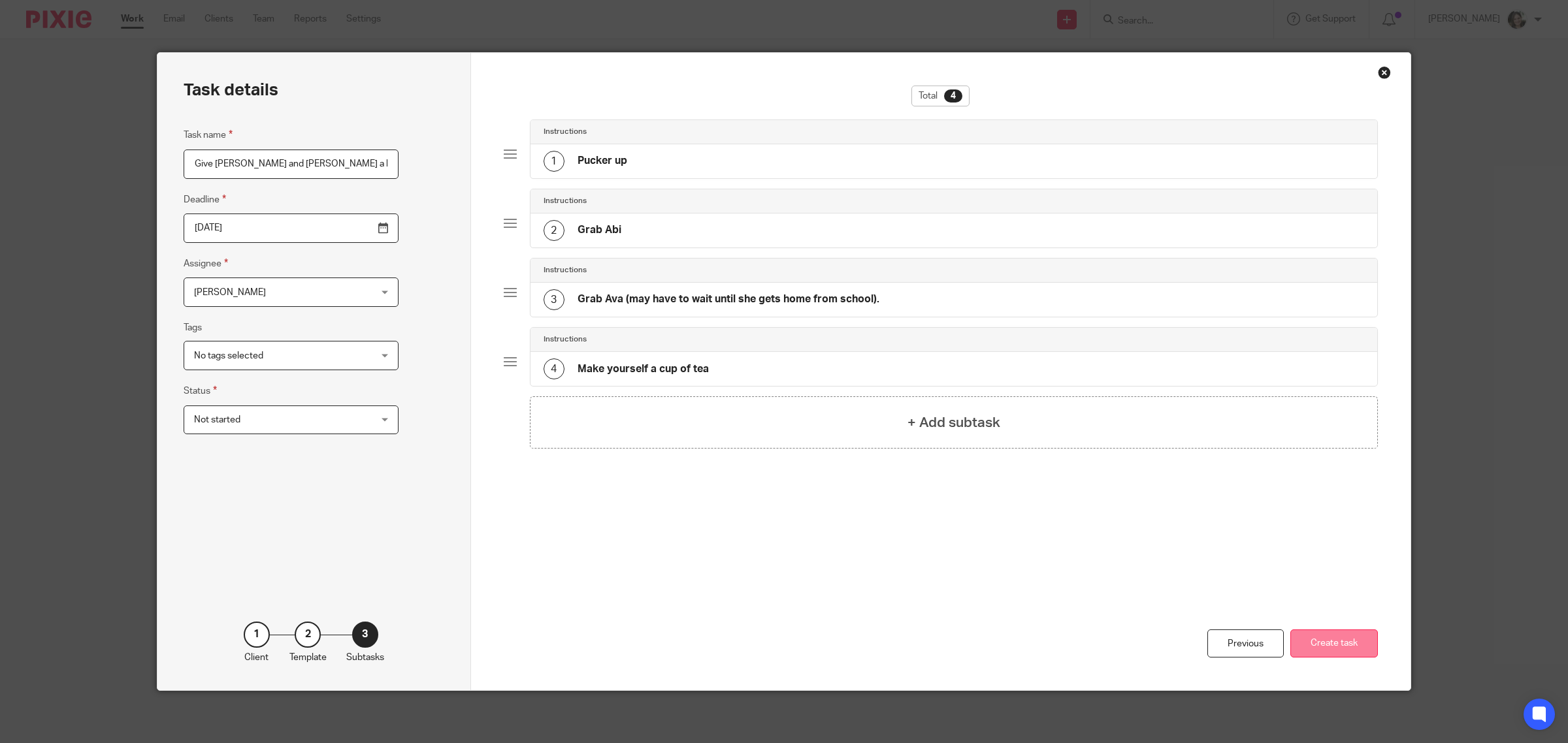
click at [1331, 642] on button "Create task" at bounding box center [1335, 643] width 88 height 28
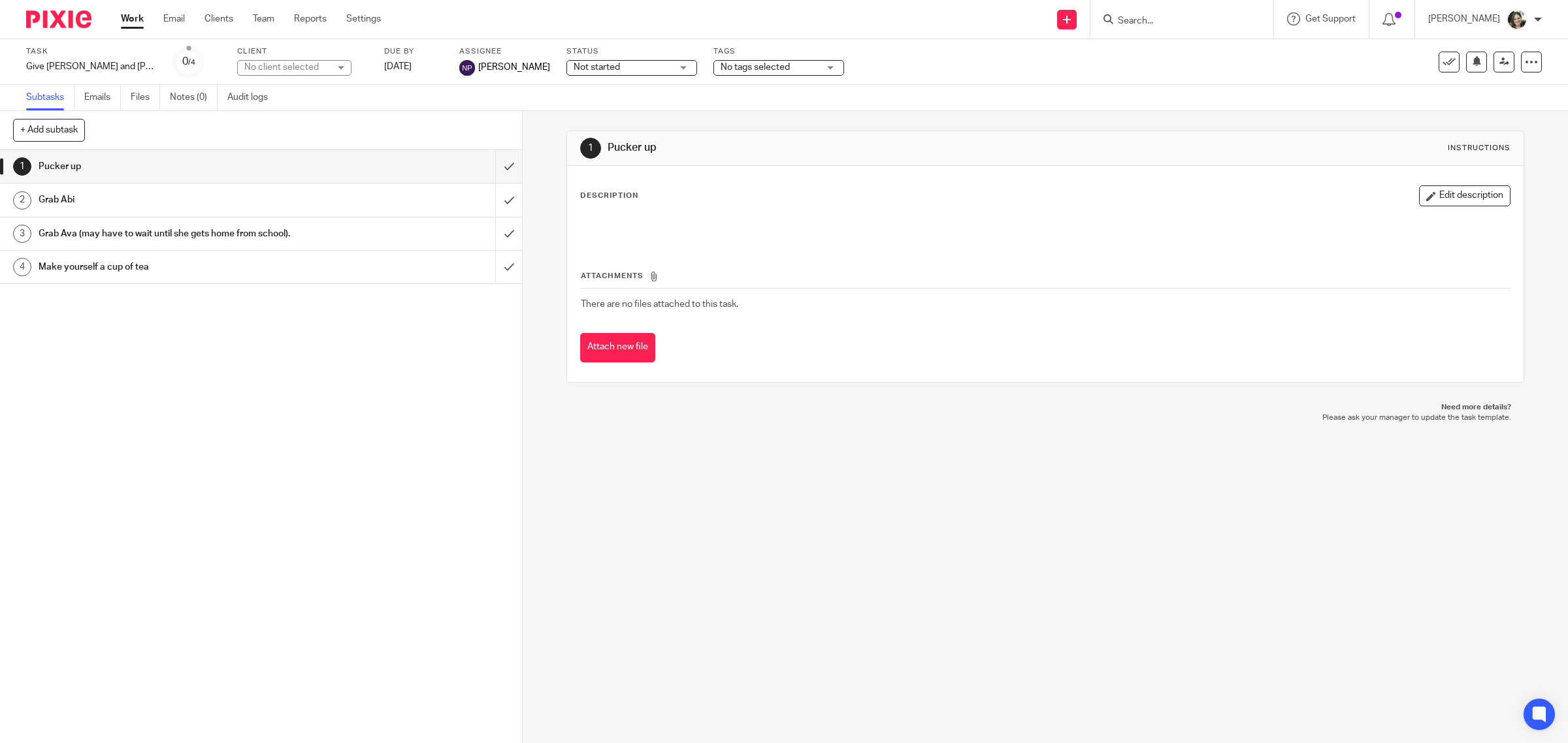
click at [701, 484] on div "1 Pucker up Instructions Description Edit description Attachments There are no …" at bounding box center [1045, 427] width 1046 height 633
click at [733, 68] on span "No tags selected" at bounding box center [755, 67] width 69 height 9
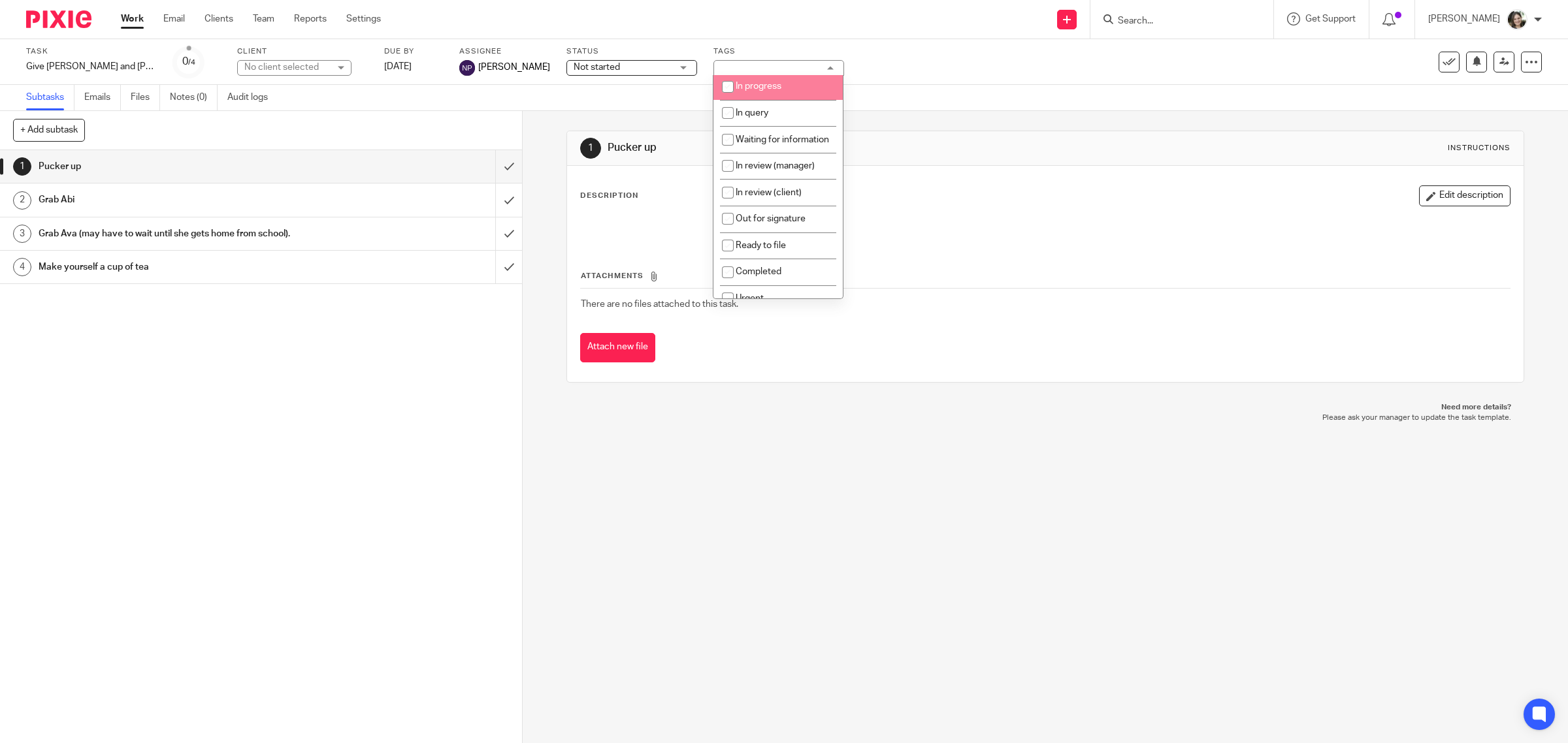
scroll to position [163, 0]
click at [726, 229] on input "checkbox" at bounding box center [728, 217] width 25 height 25
checkbox input "true"
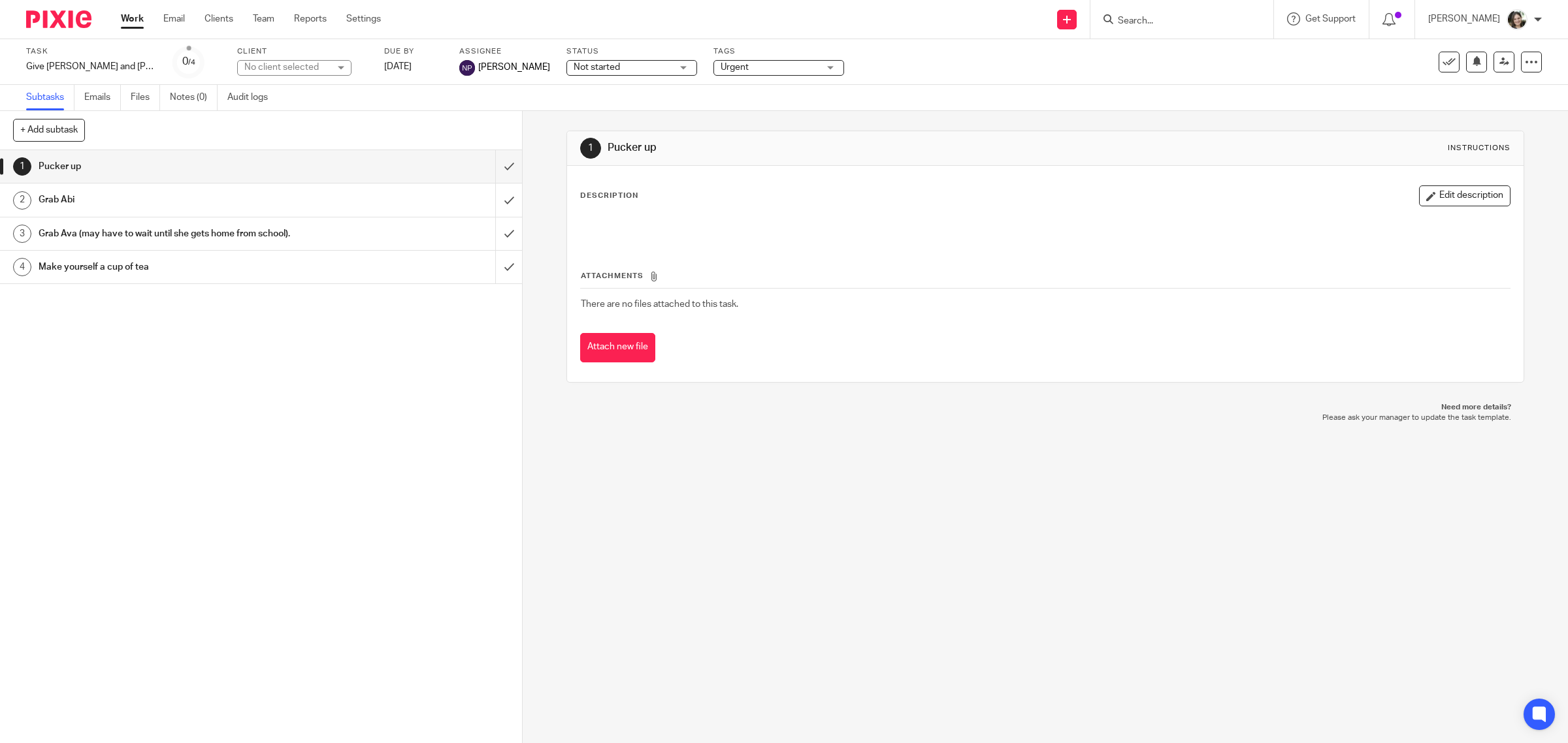
click at [766, 458] on div "1 Pucker up Instructions Description Edit description Attachments There are no …" at bounding box center [1045, 427] width 1046 height 633
click at [902, 60] on div "Task Give [PERSON_NAME] and [PERSON_NAME] a kiss from Mummy Babs Save Give Abi …" at bounding box center [657, 62] width 1263 height 31
click at [824, 438] on div "1 Pucker up Instructions Description Edit description Attachments There are no …" at bounding box center [1045, 427] width 1046 height 633
